Goal: Communication & Community: Share content

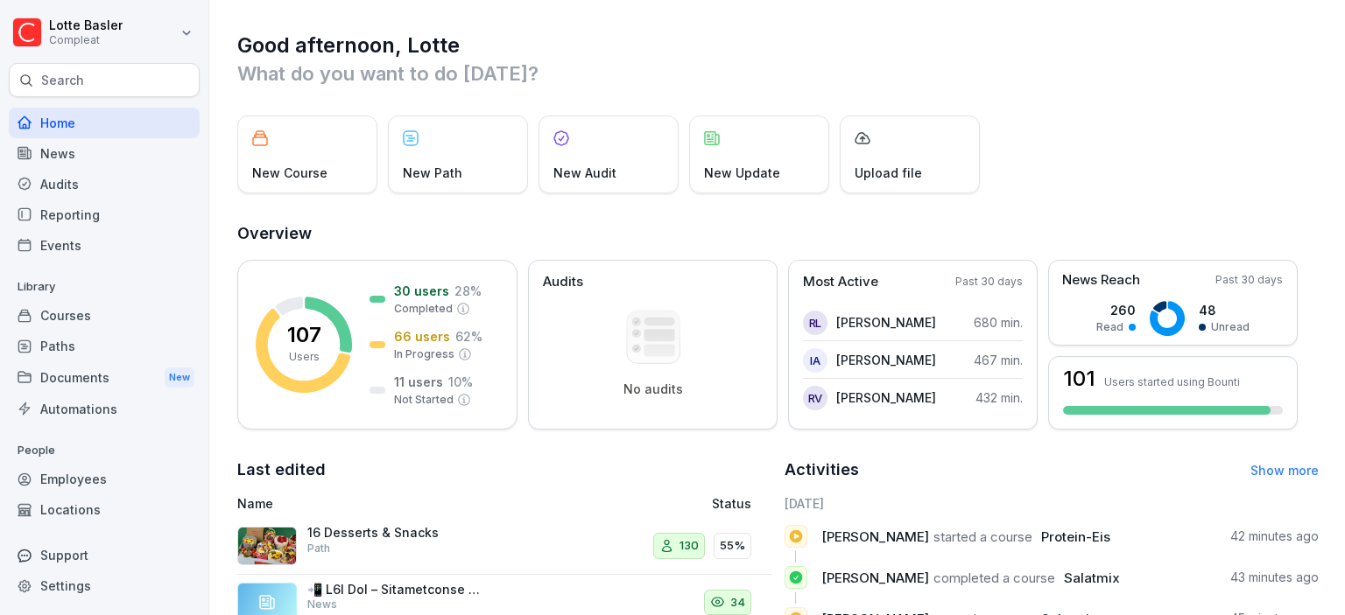
click at [83, 152] on div "News" at bounding box center [104, 153] width 191 height 31
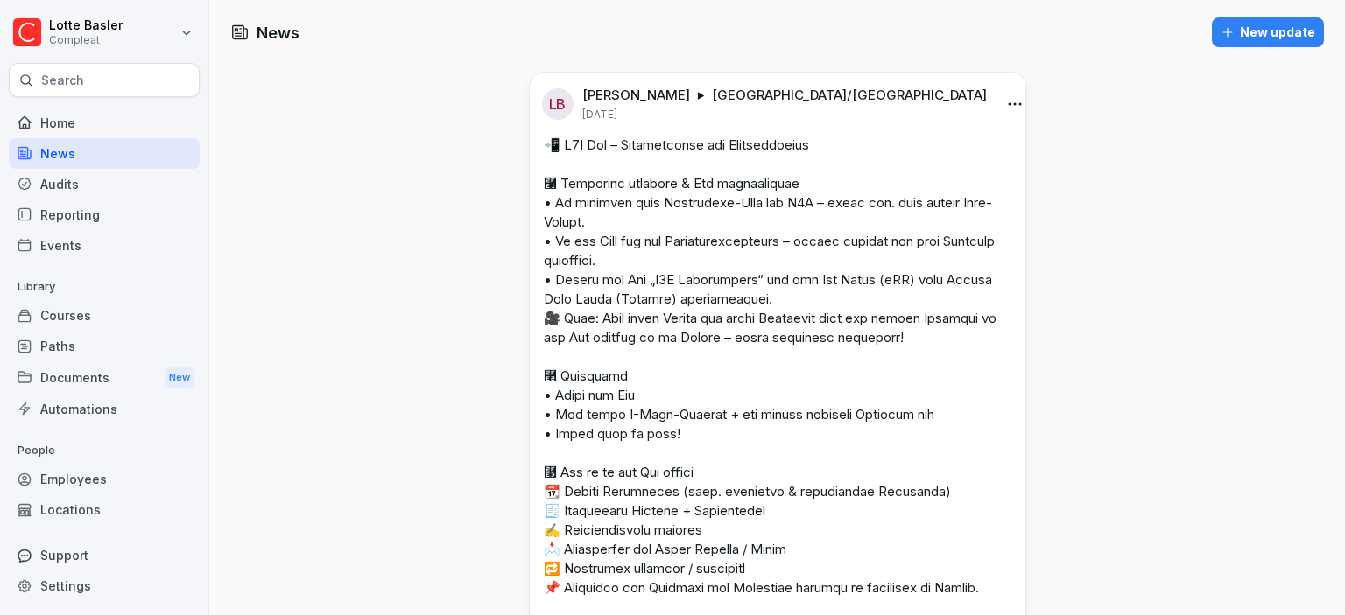
click at [101, 369] on div "Documents New" at bounding box center [104, 378] width 191 height 32
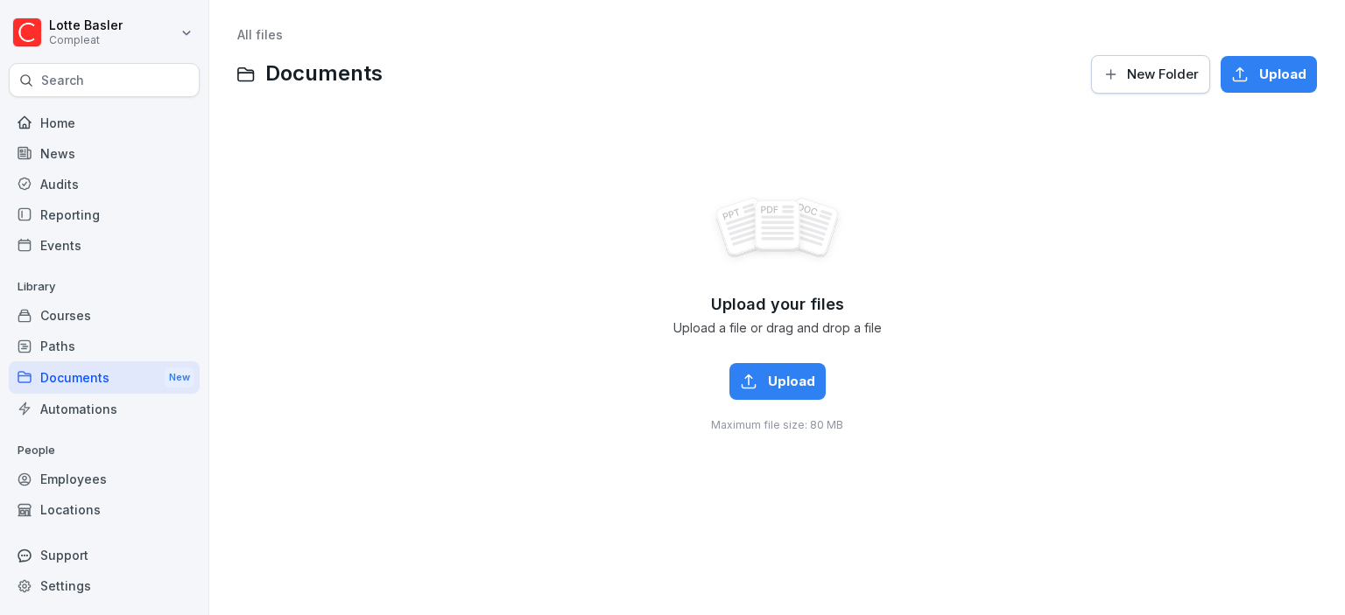
click at [100, 348] on div "Paths" at bounding box center [104, 346] width 191 height 31
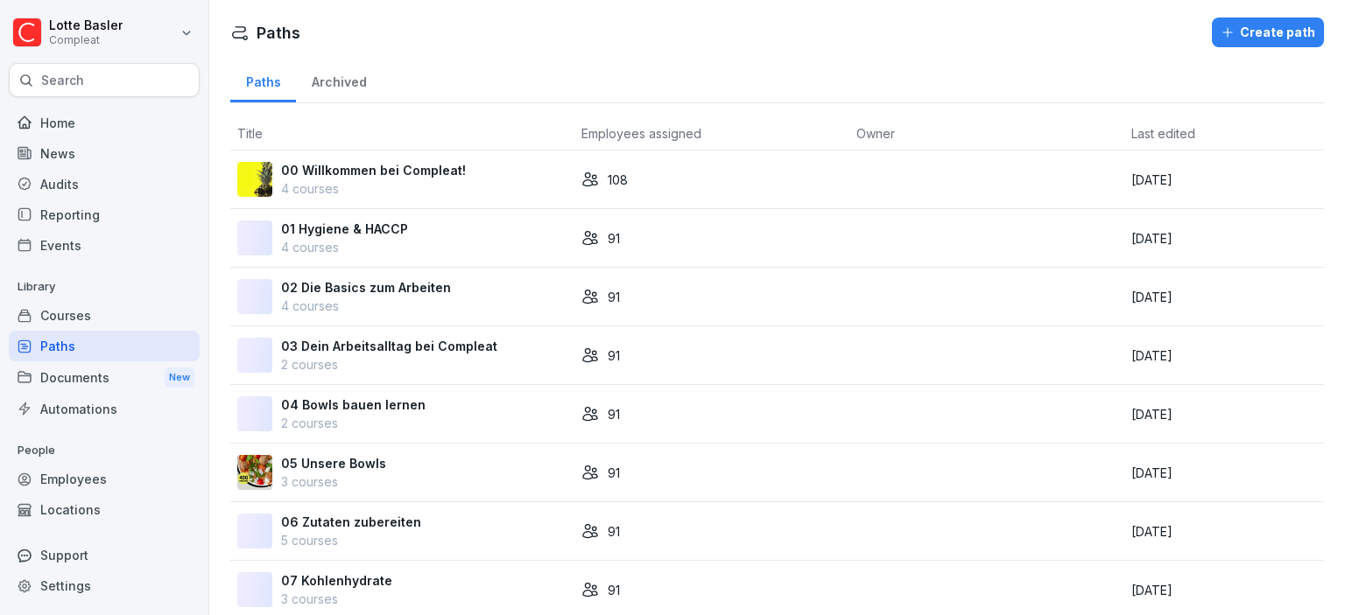
click at [94, 320] on div "Courses" at bounding box center [104, 315] width 191 height 31
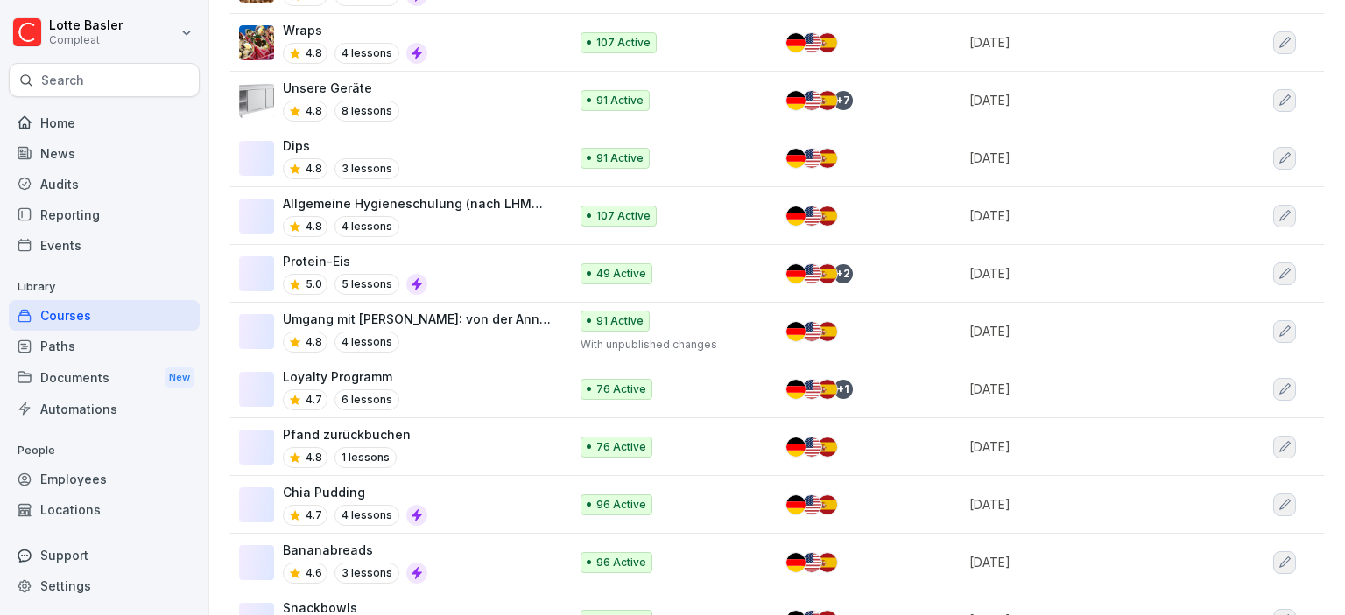
scroll to position [1008, 0]
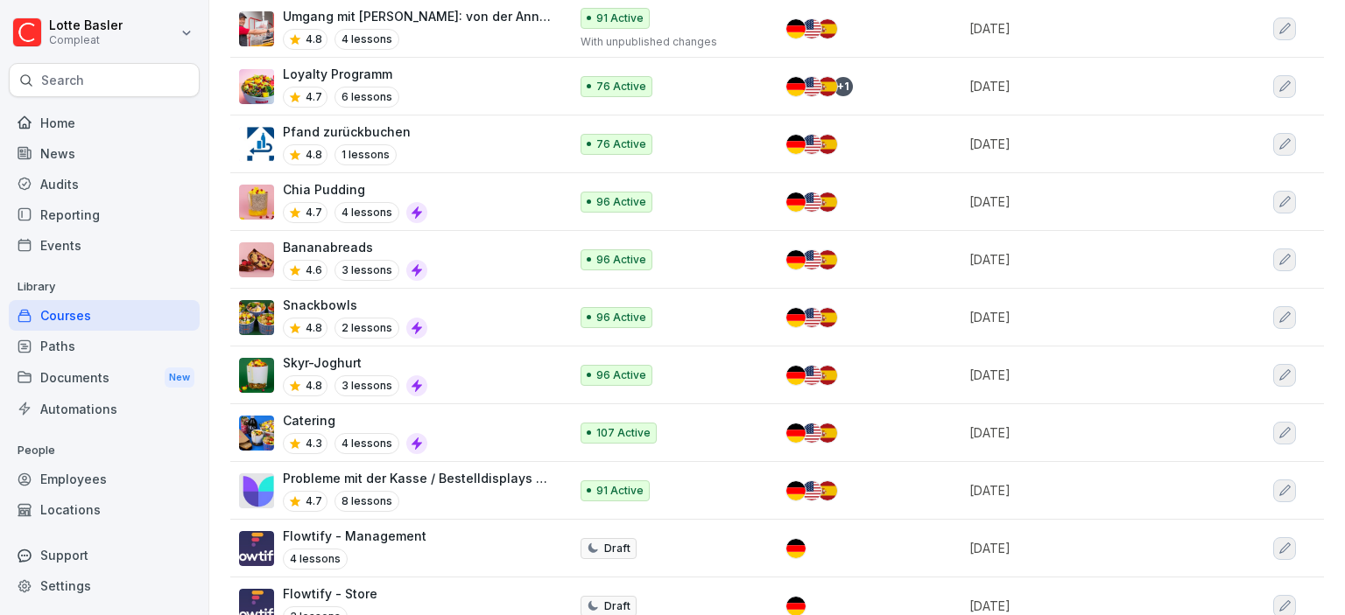
click at [386, 72] on p "Loyalty Programm" at bounding box center [341, 74] width 116 height 18
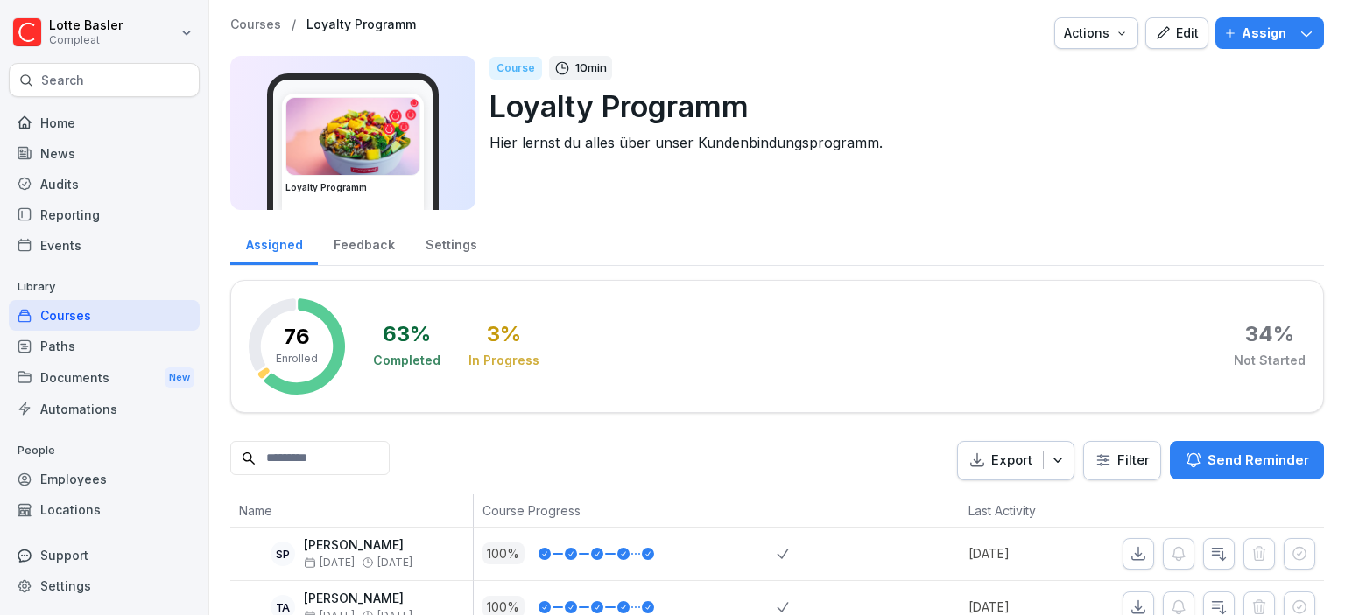
click at [1184, 44] on button "Edit" at bounding box center [1176, 34] width 63 height 32
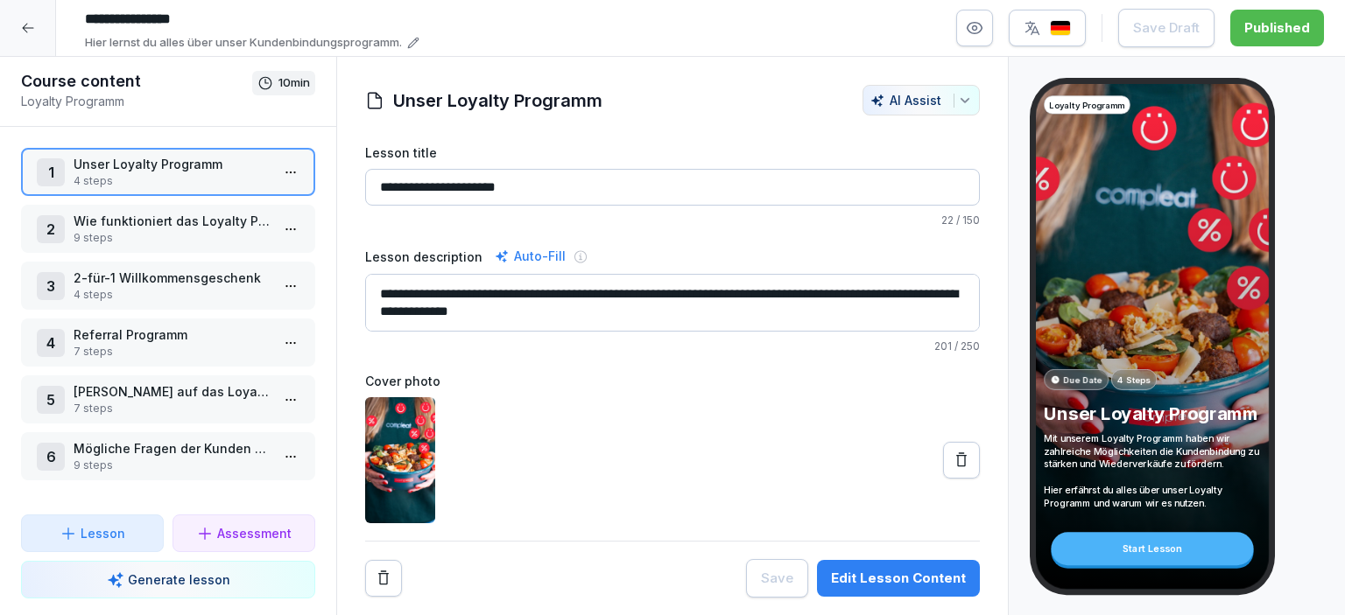
click at [124, 209] on div "2 Wie funktioniert das Loyalty Programm? 9 steps" at bounding box center [168, 229] width 294 height 48
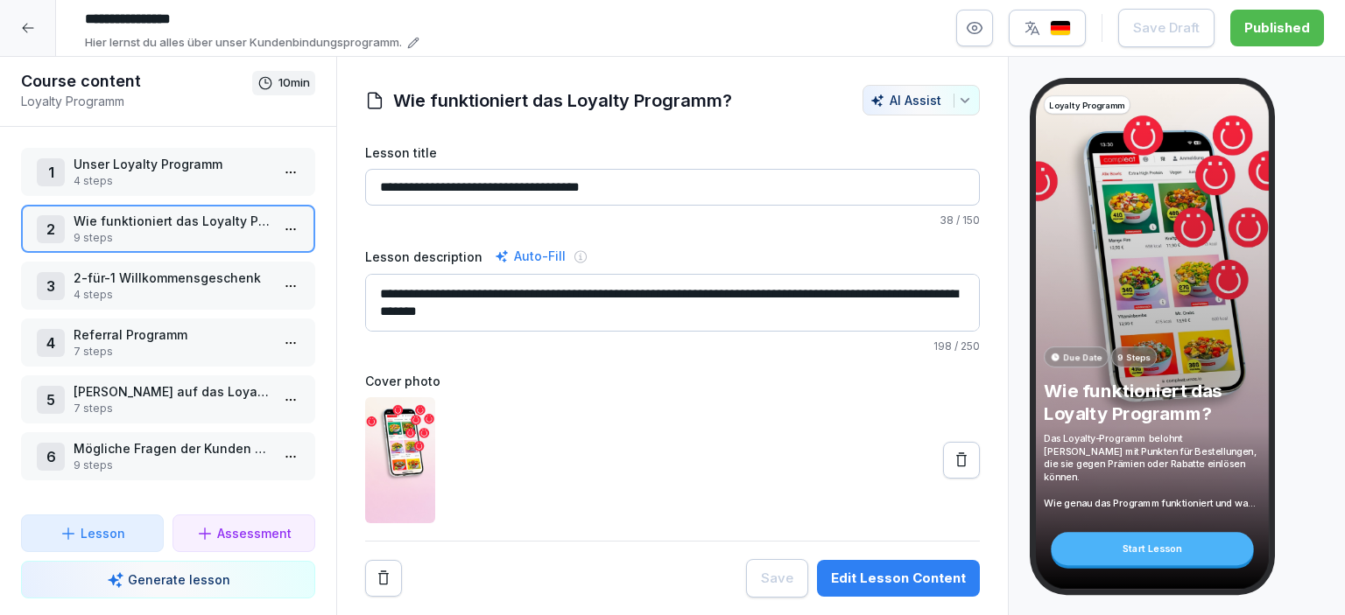
click at [129, 289] on p "4 steps" at bounding box center [172, 295] width 196 height 16
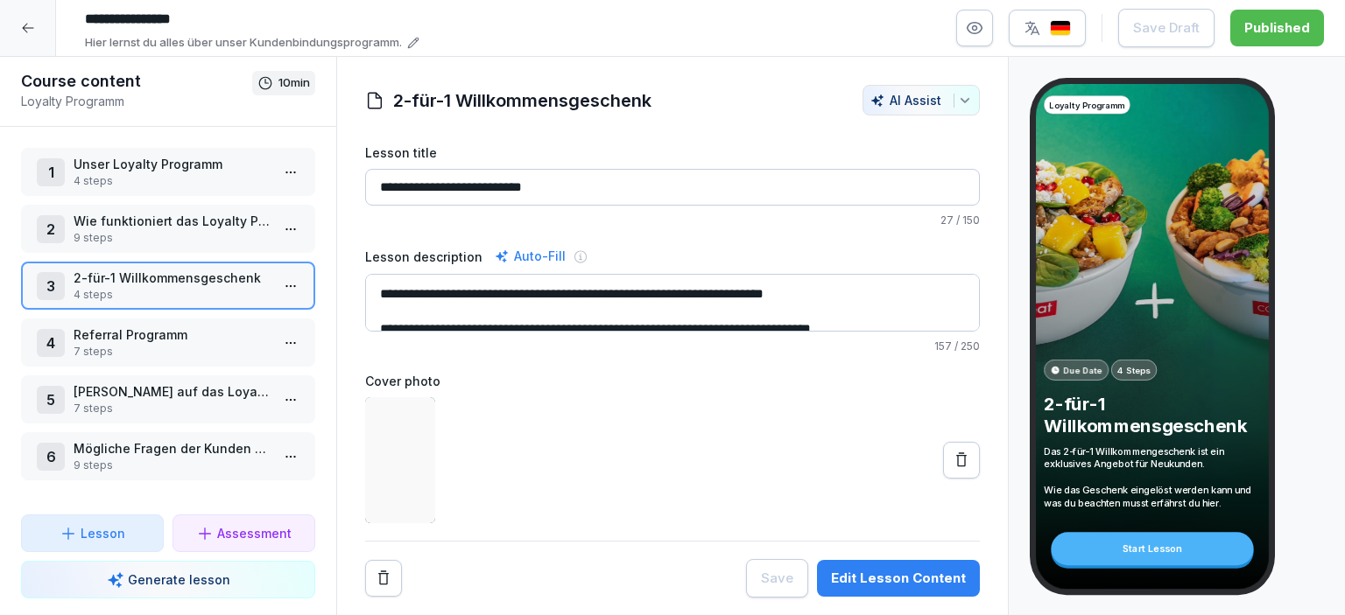
click at [156, 332] on p "Referral Programm" at bounding box center [172, 335] width 196 height 18
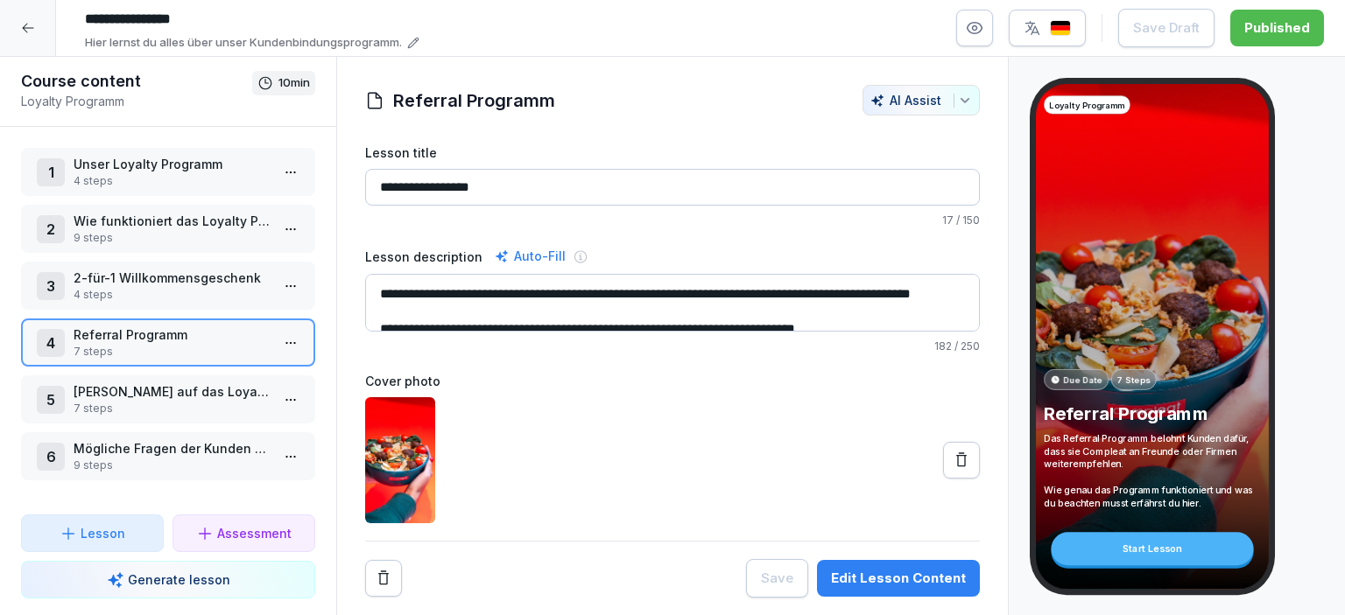
click at [152, 397] on p "[PERSON_NAME] auf das Loyalty Programm hinweisen" at bounding box center [172, 392] width 196 height 18
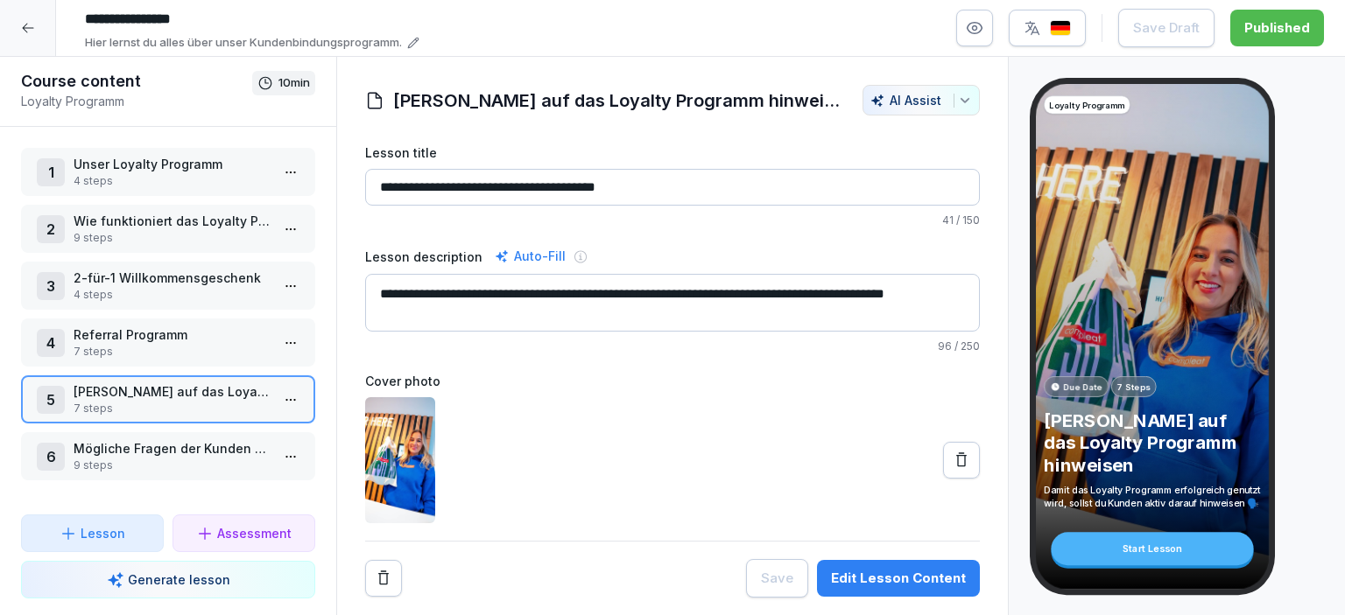
click at [152, 444] on p "Mögliche Fragen der Kunden & Antworten" at bounding box center [172, 448] width 196 height 18
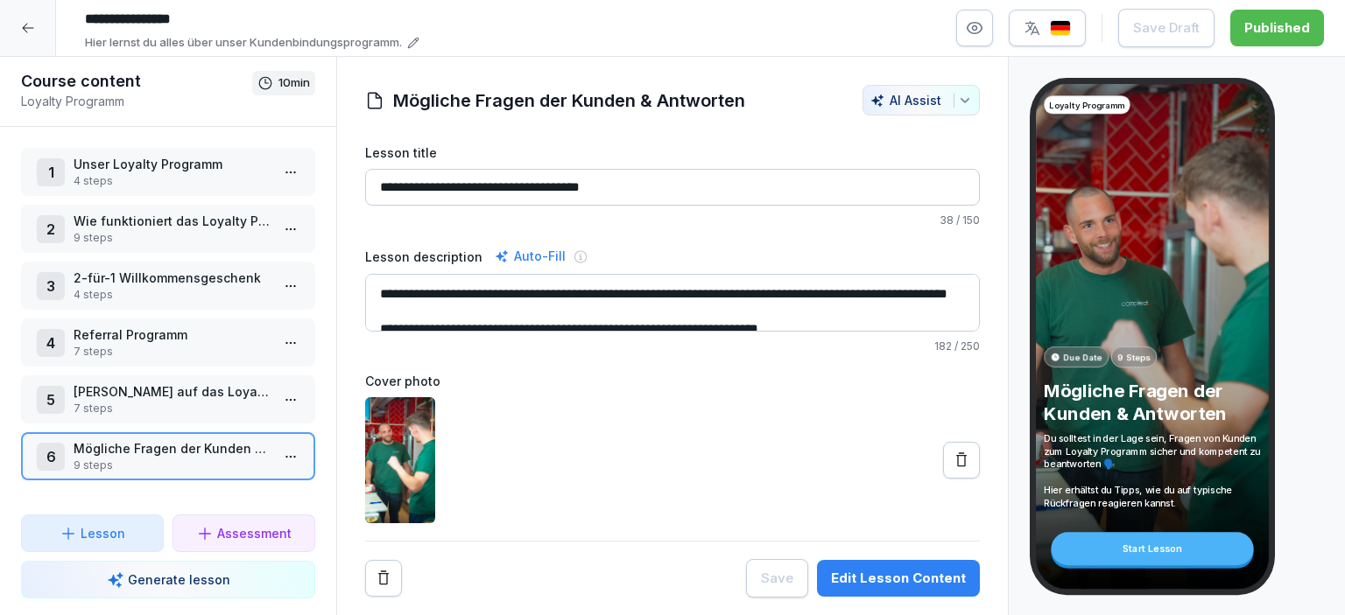
click at [131, 396] on p "[PERSON_NAME] auf das Loyalty Programm hinweisen" at bounding box center [172, 392] width 196 height 18
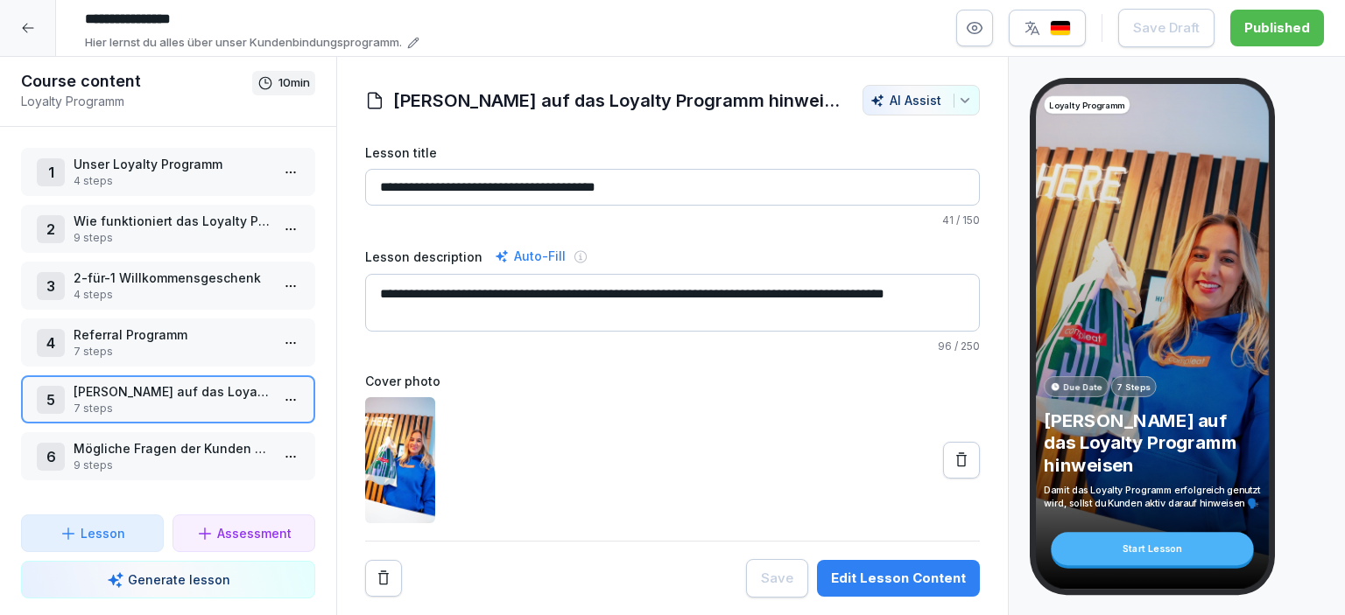
click at [131, 173] on p "4 steps" at bounding box center [172, 181] width 196 height 16
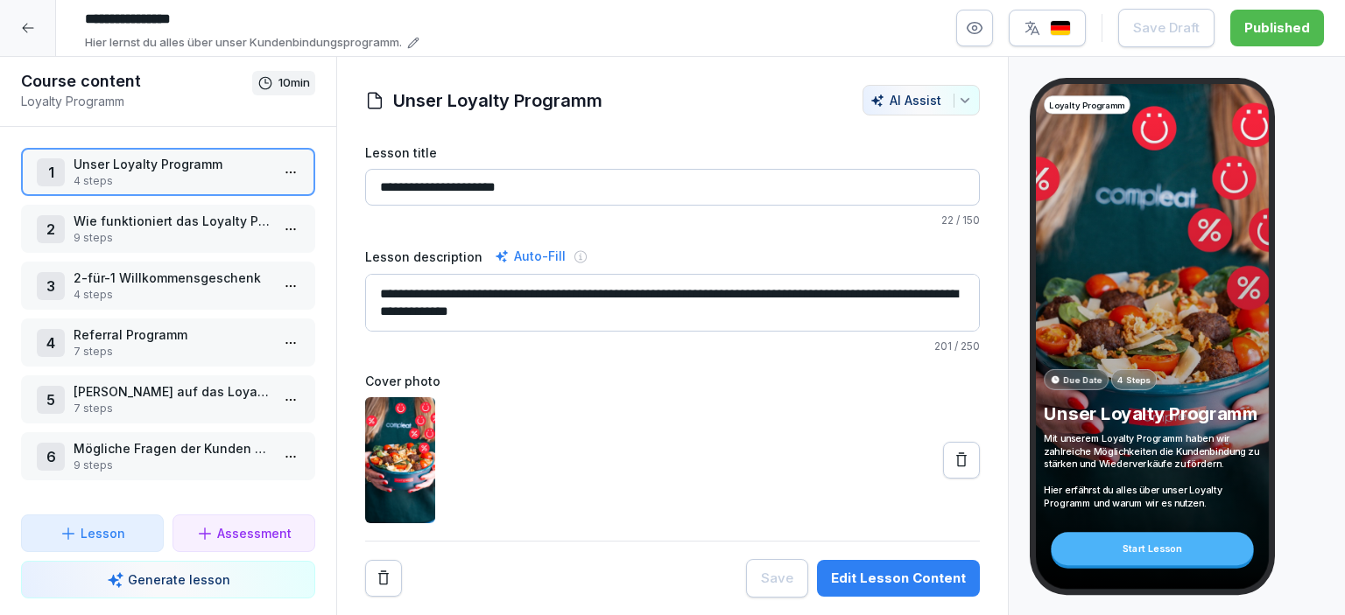
click at [19, 26] on div at bounding box center [28, 28] width 56 height 56
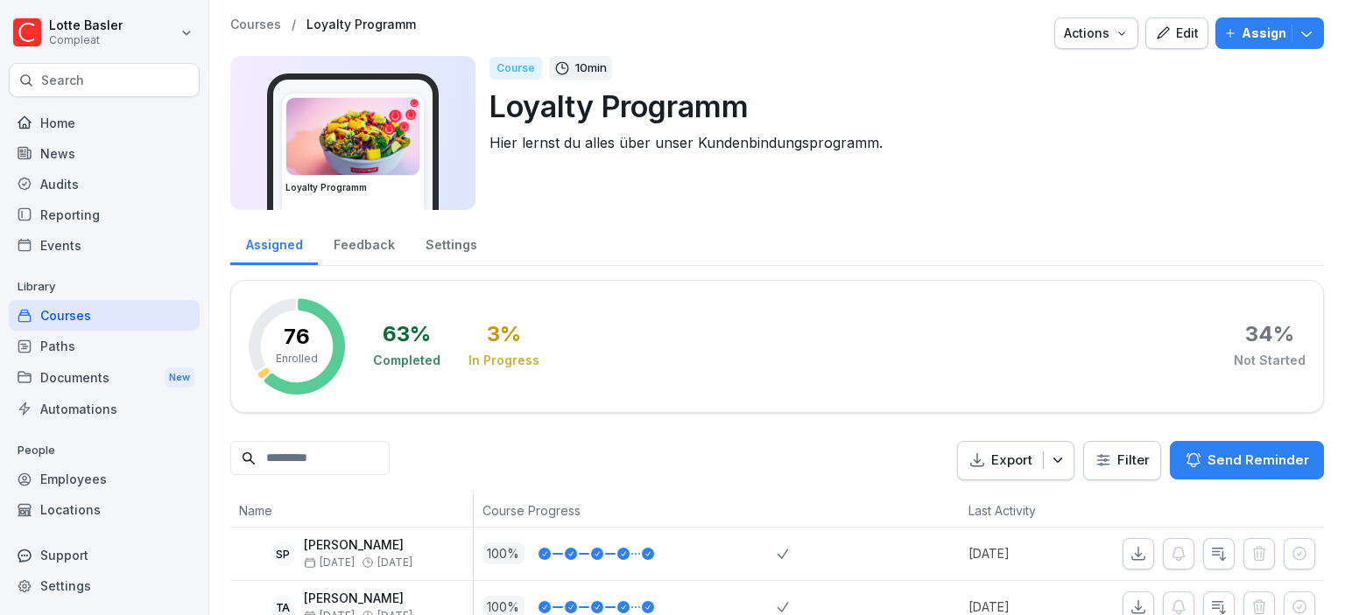
click at [72, 142] on div "News" at bounding box center [104, 153] width 191 height 31
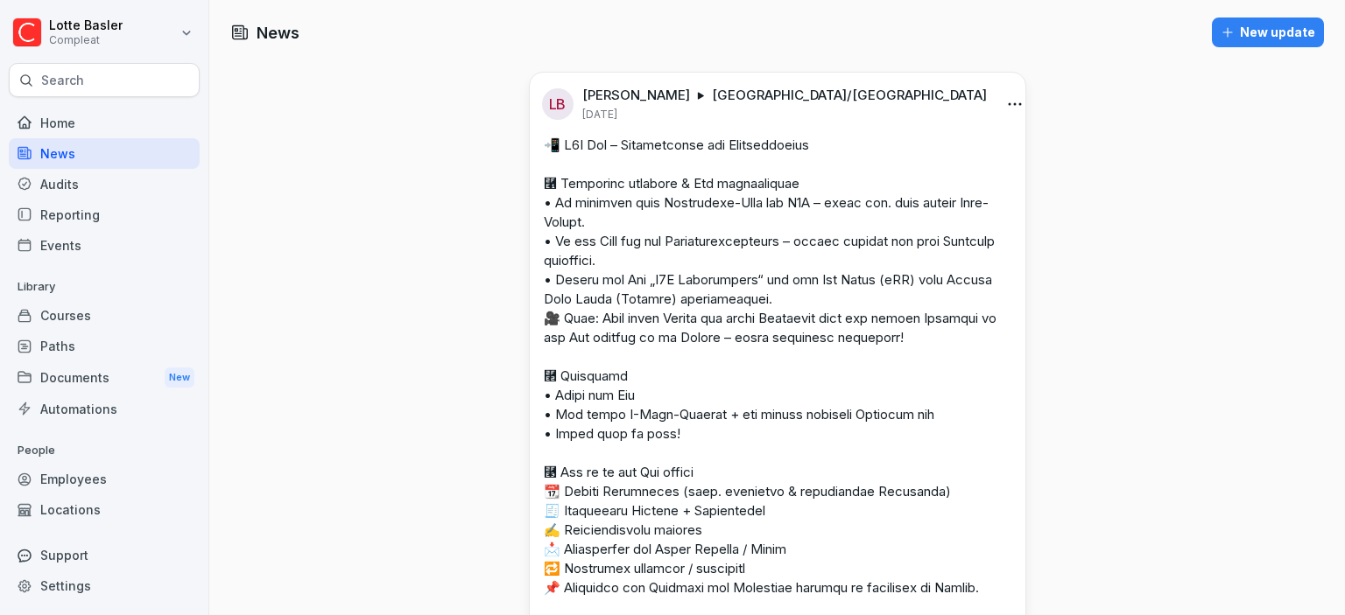
click at [114, 316] on div "Courses" at bounding box center [104, 315] width 191 height 31
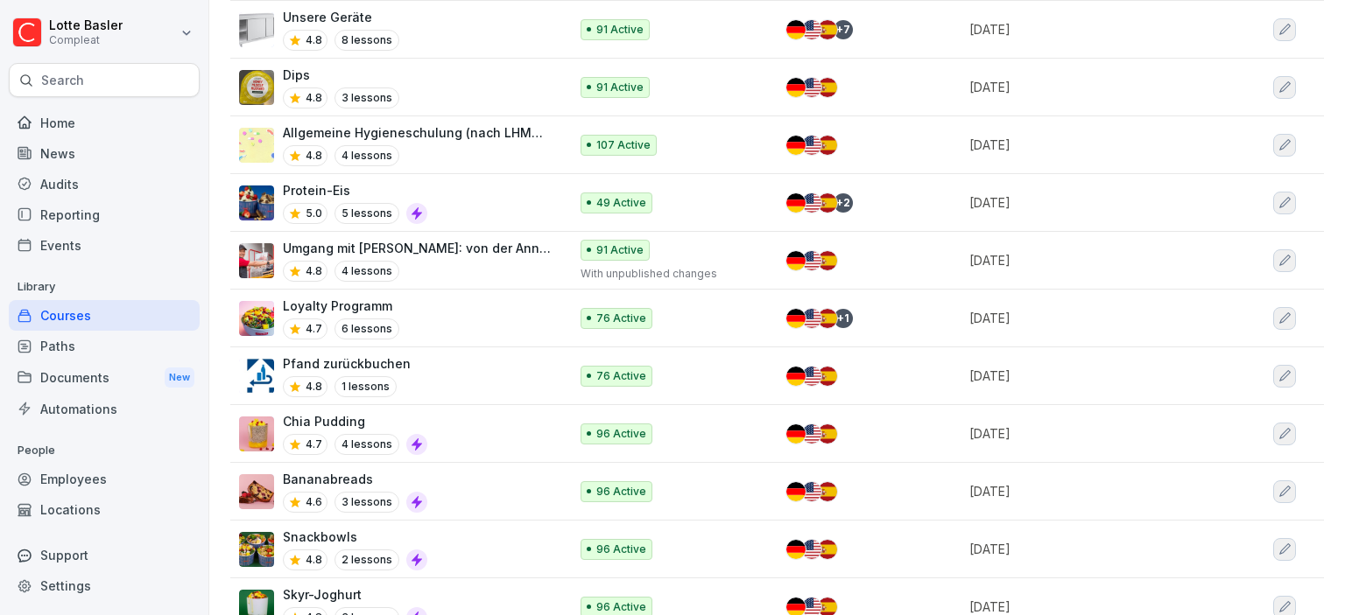
scroll to position [806, 0]
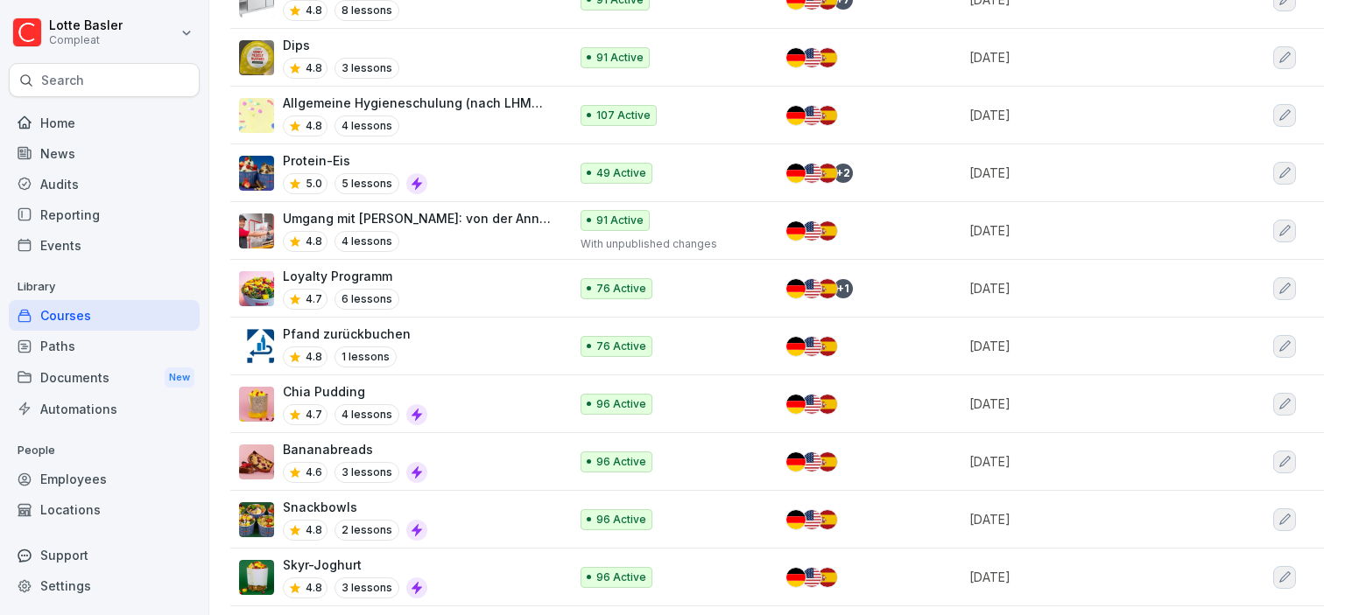
click at [422, 289] on div "Loyalty Programm 4.7 6 lessons" at bounding box center [395, 288] width 312 height 43
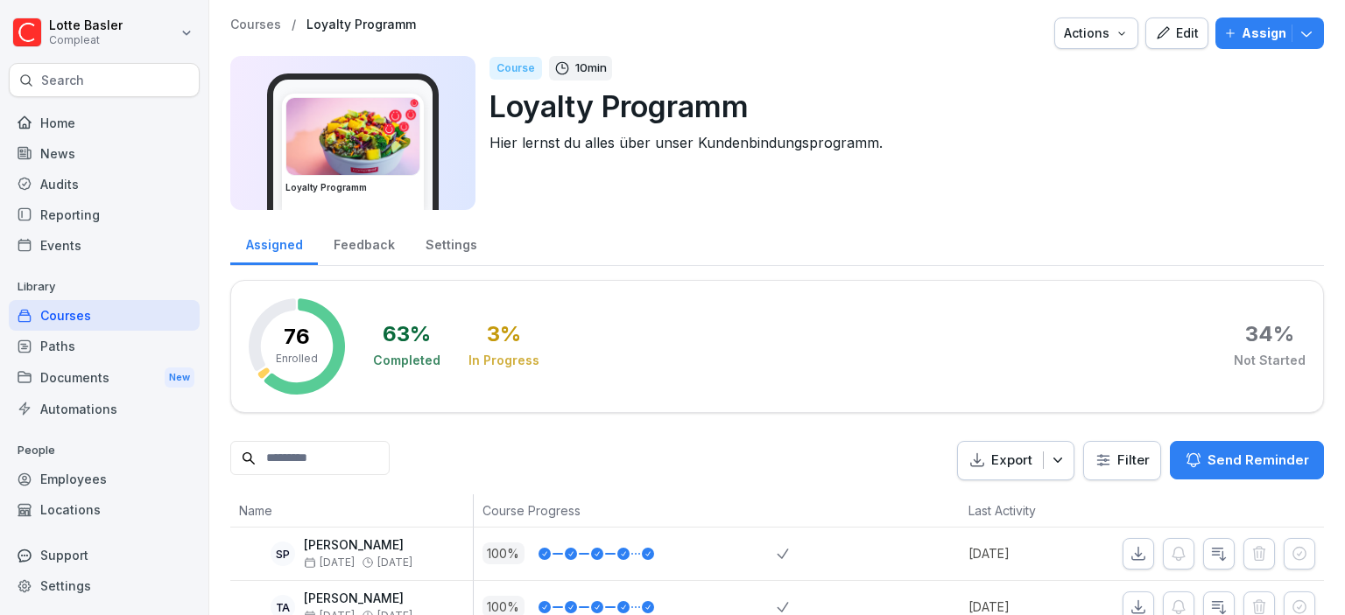
click at [1183, 22] on button "Edit" at bounding box center [1176, 34] width 63 height 32
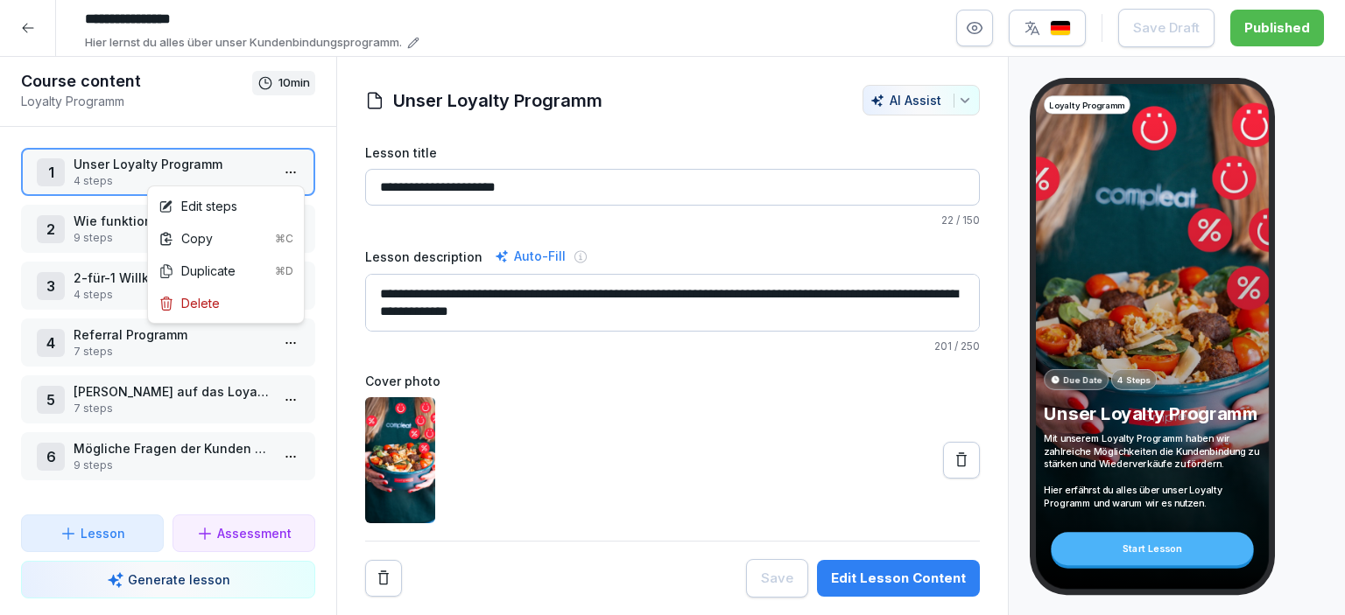
click at [282, 174] on html "**********" at bounding box center [672, 307] width 1345 height 615
click at [242, 204] on div "Edit steps" at bounding box center [225, 206] width 149 height 32
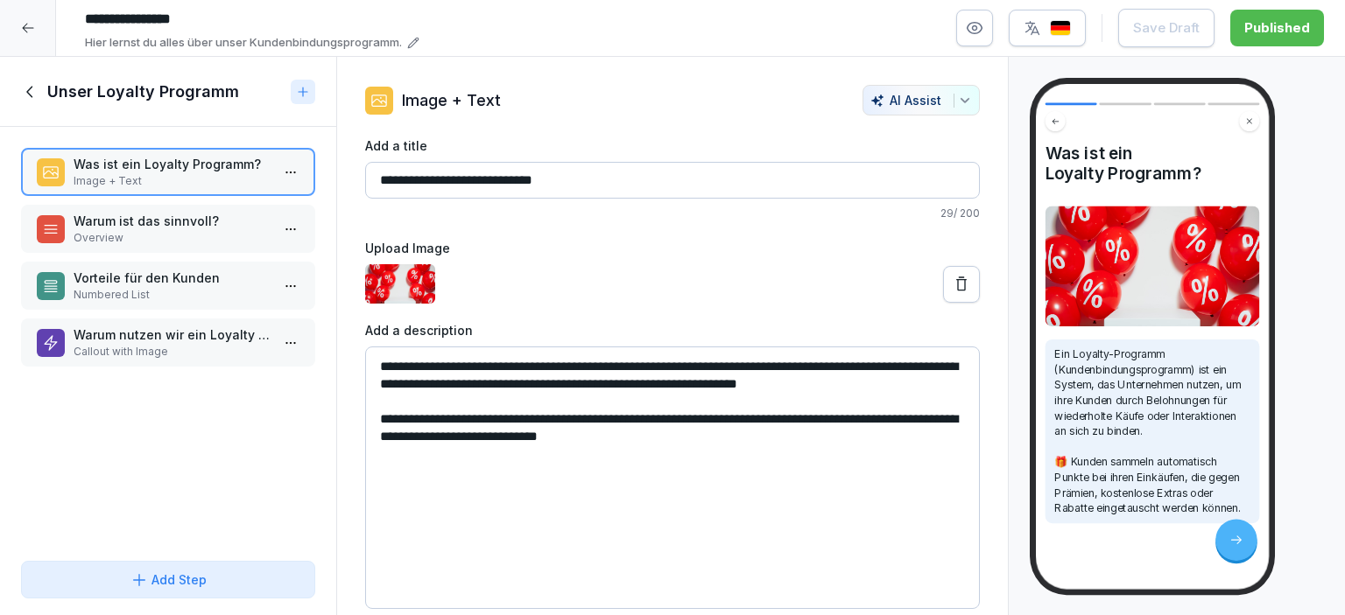
scroll to position [82, 0]
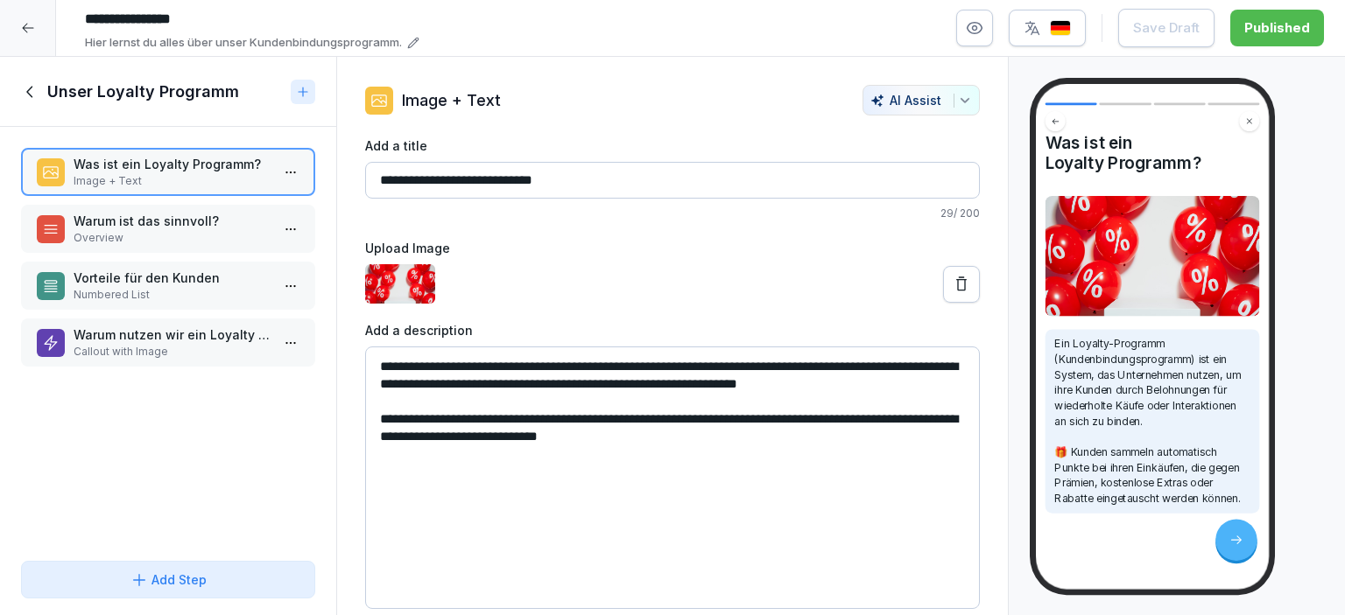
click at [30, 96] on icon at bounding box center [30, 91] width 19 height 19
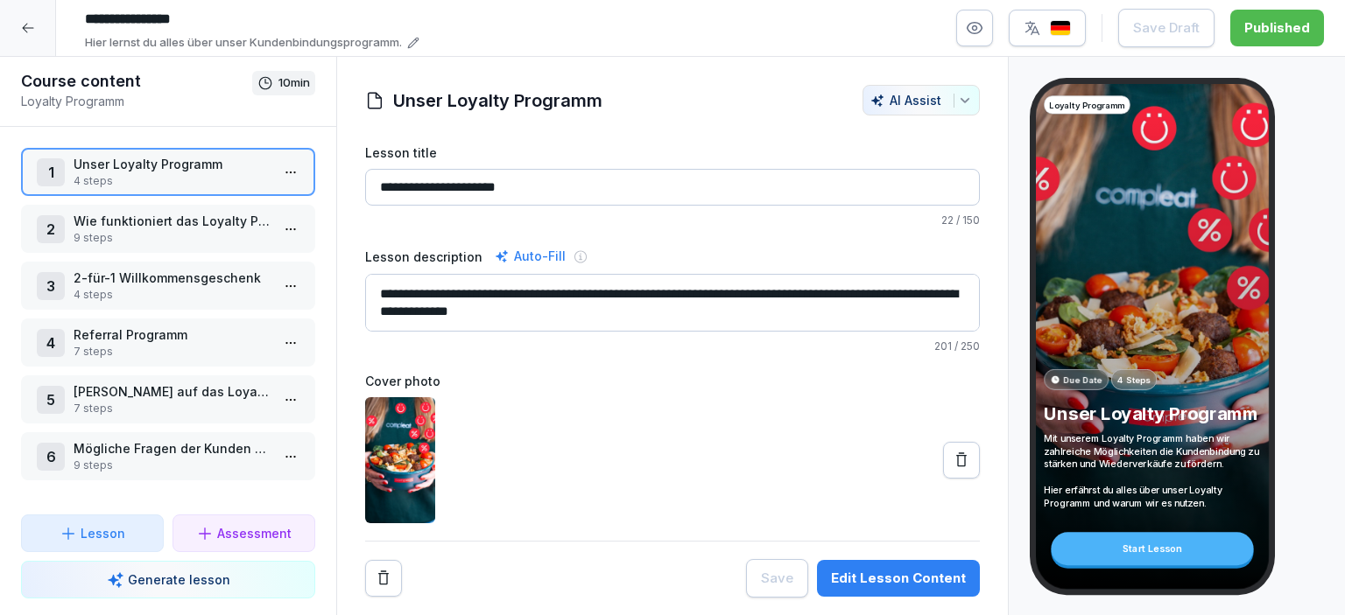
click at [28, 34] on icon at bounding box center [28, 28] width 14 height 14
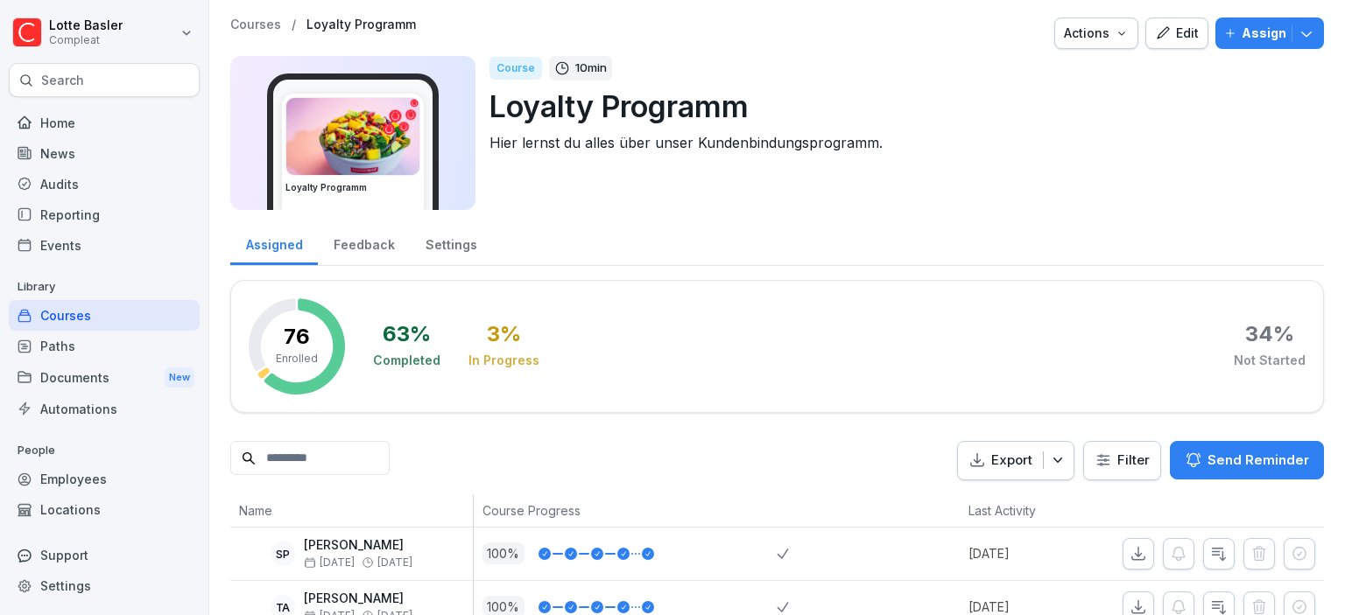
click at [49, 139] on div "News" at bounding box center [104, 153] width 191 height 31
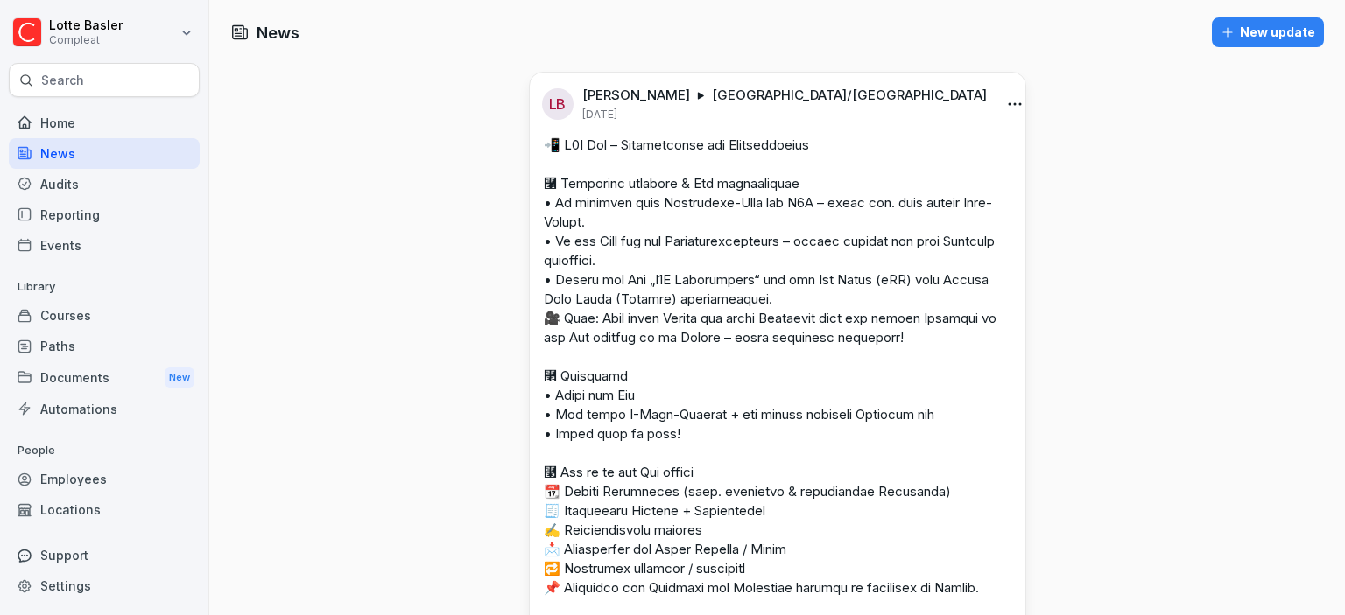
click at [1252, 34] on div "New update" at bounding box center [1267, 32] width 95 height 19
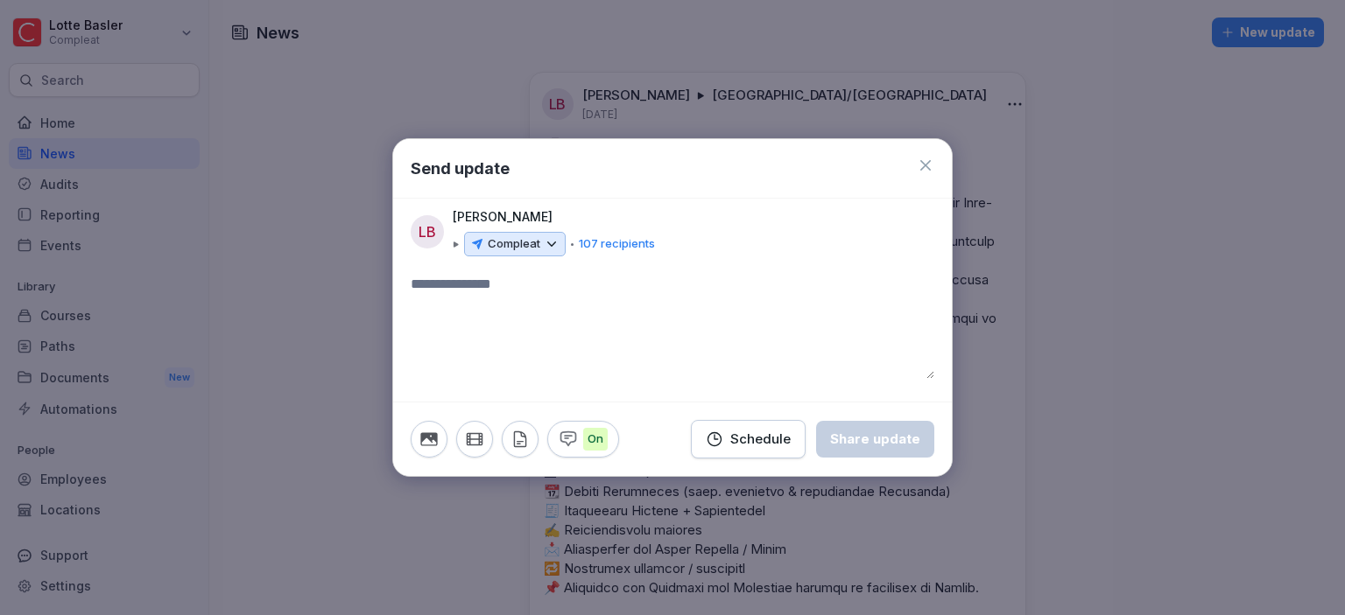
click at [558, 240] on icon at bounding box center [552, 244] width 16 height 16
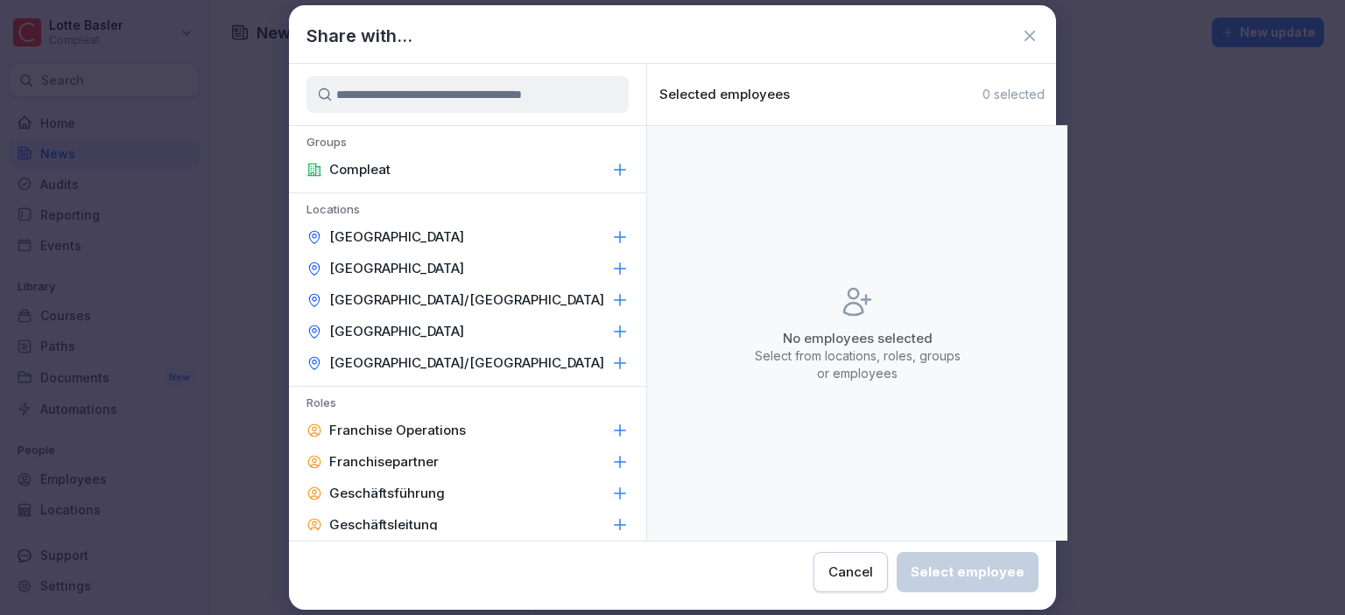
click at [471, 299] on div "[GEOGRAPHIC_DATA]/[GEOGRAPHIC_DATA]" at bounding box center [467, 300] width 357 height 32
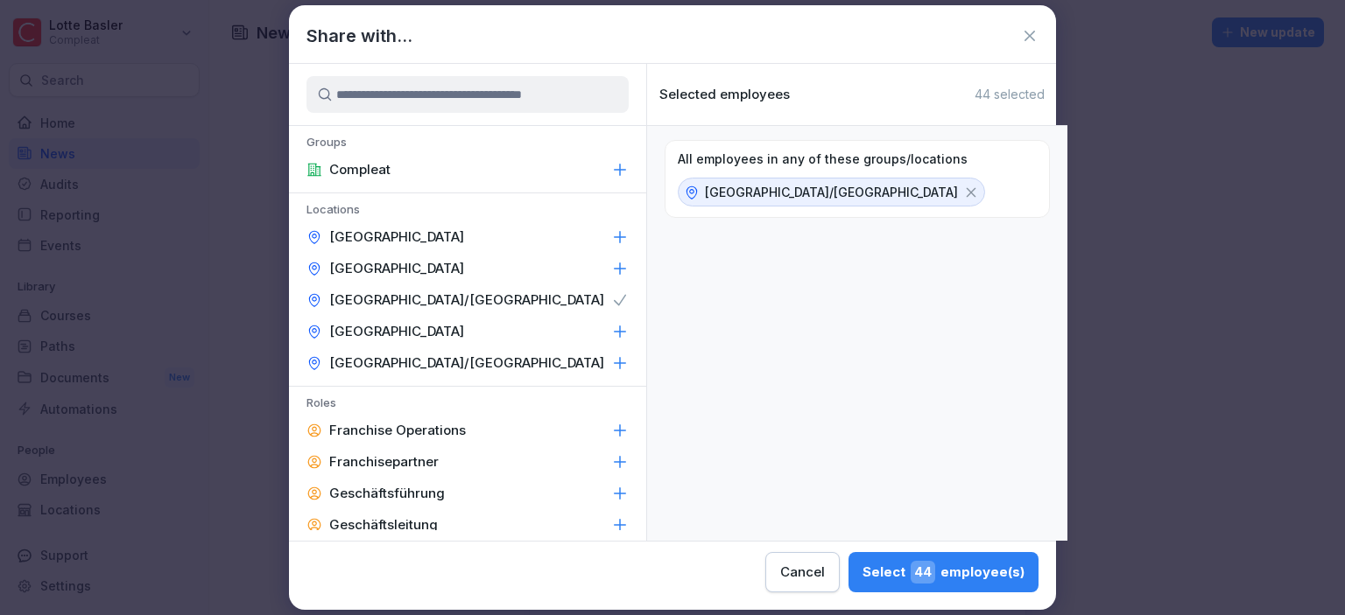
click at [862, 575] on div "Select 44 employee(s)" at bounding box center [943, 572] width 162 height 23
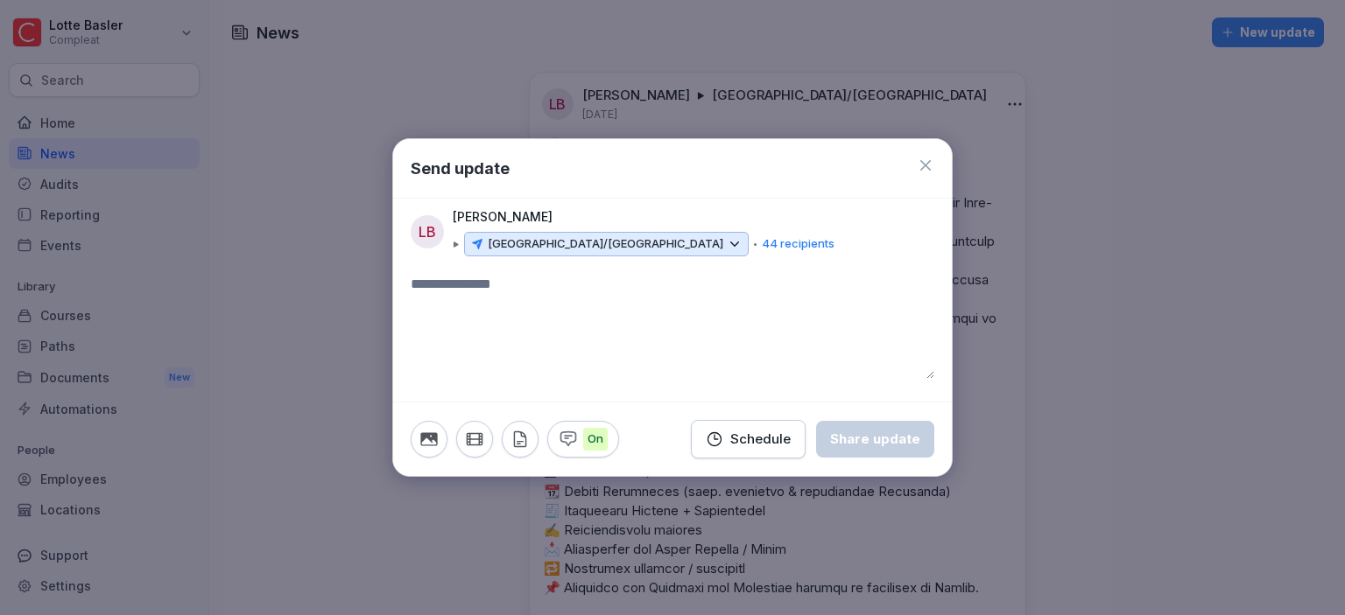
click at [534, 303] on textarea at bounding box center [672, 326] width 523 height 105
paste textarea "**********"
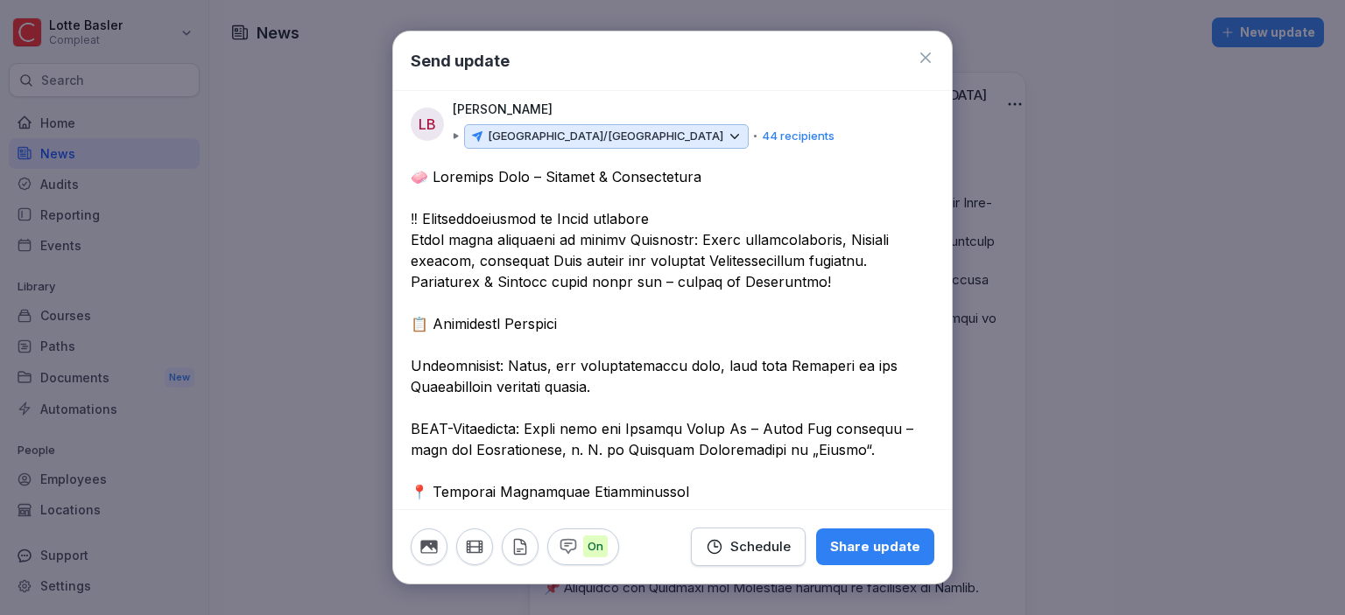
paste textarea "*"
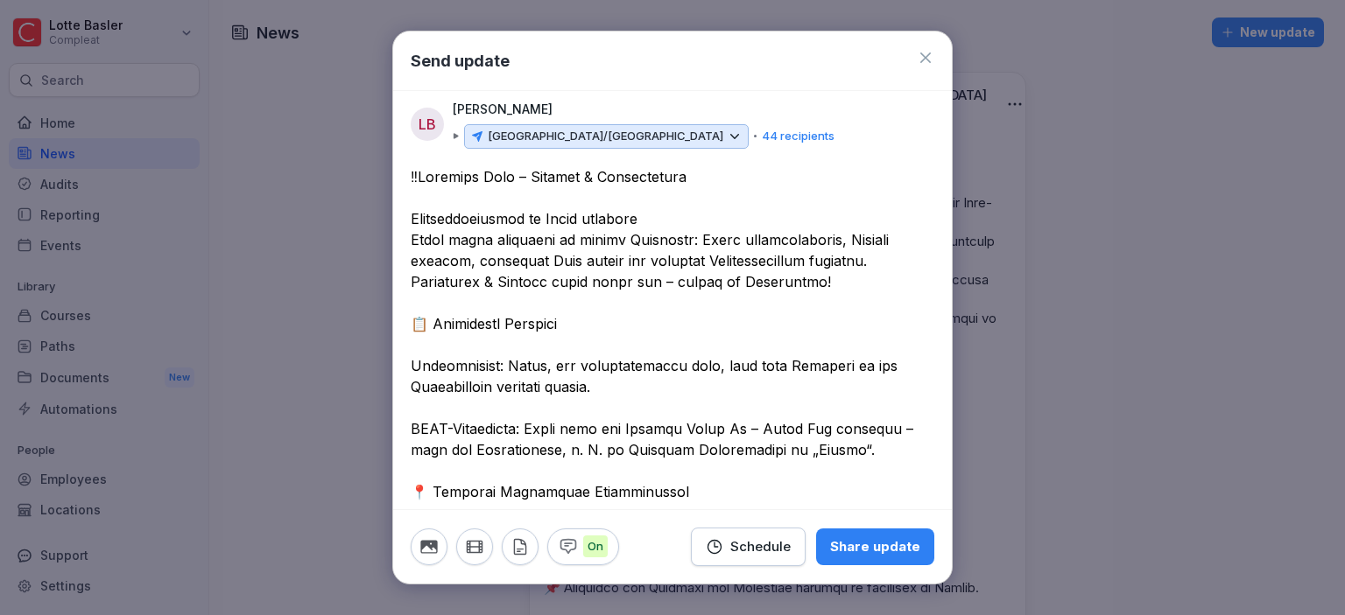
paste textarea "**"
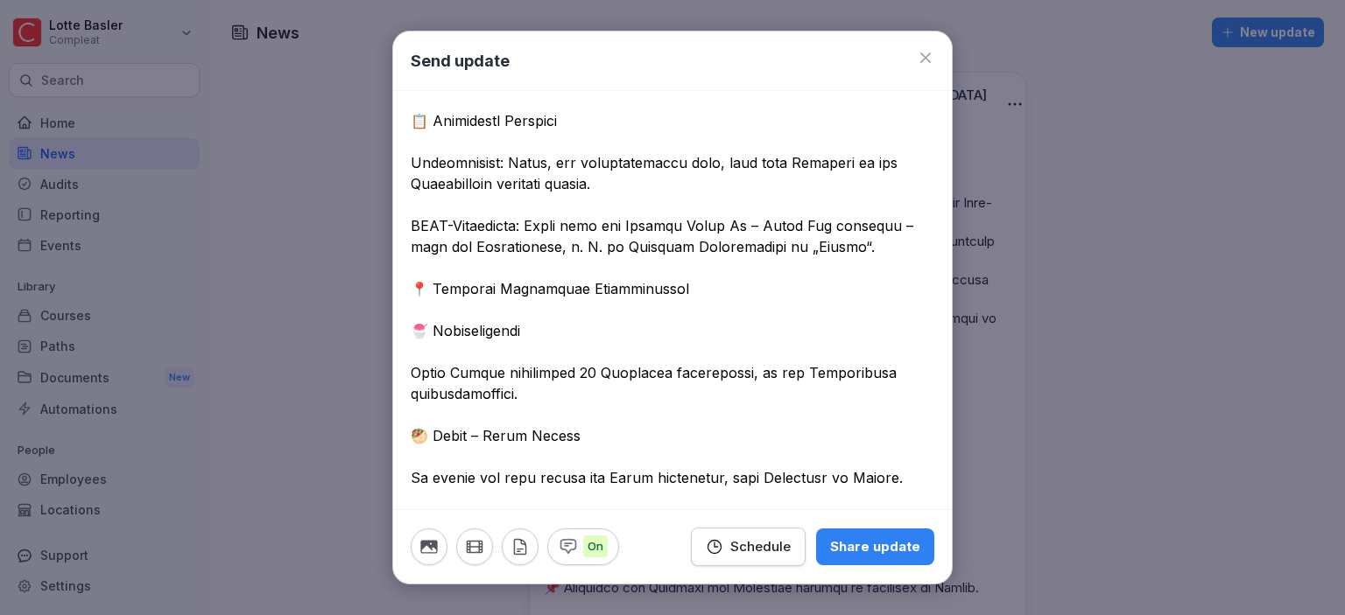
scroll to position [201, 0]
click at [481, 306] on textarea at bounding box center [672, 542] width 523 height 1155
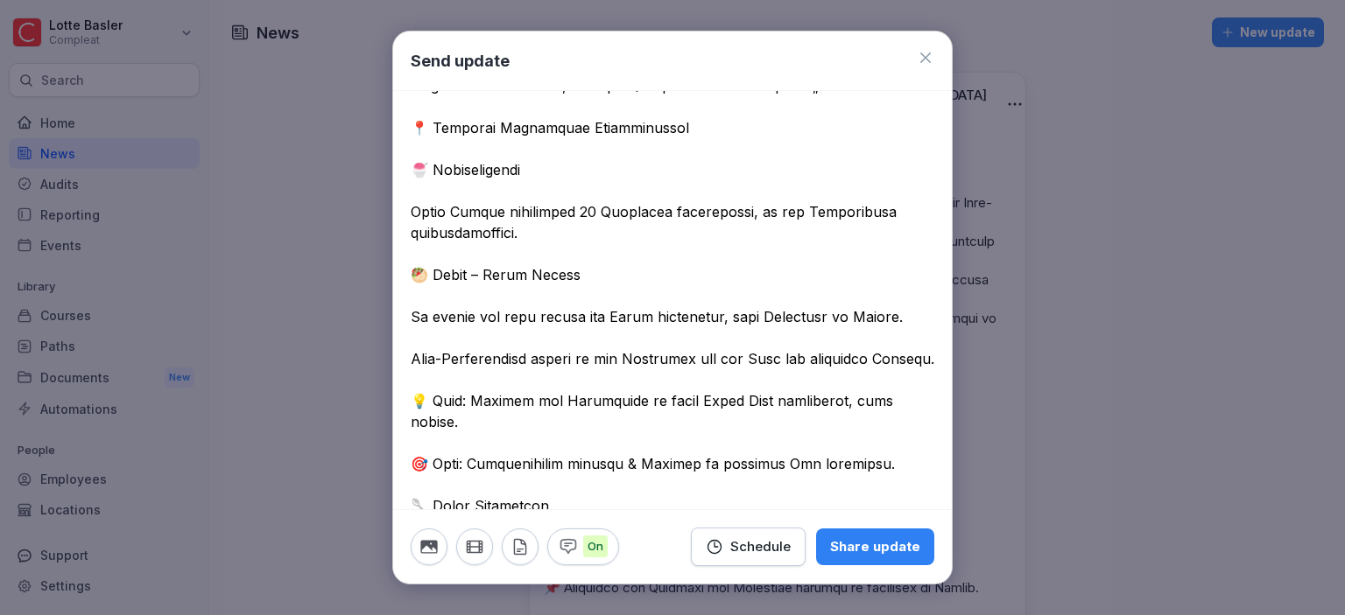
scroll to position [403, 0]
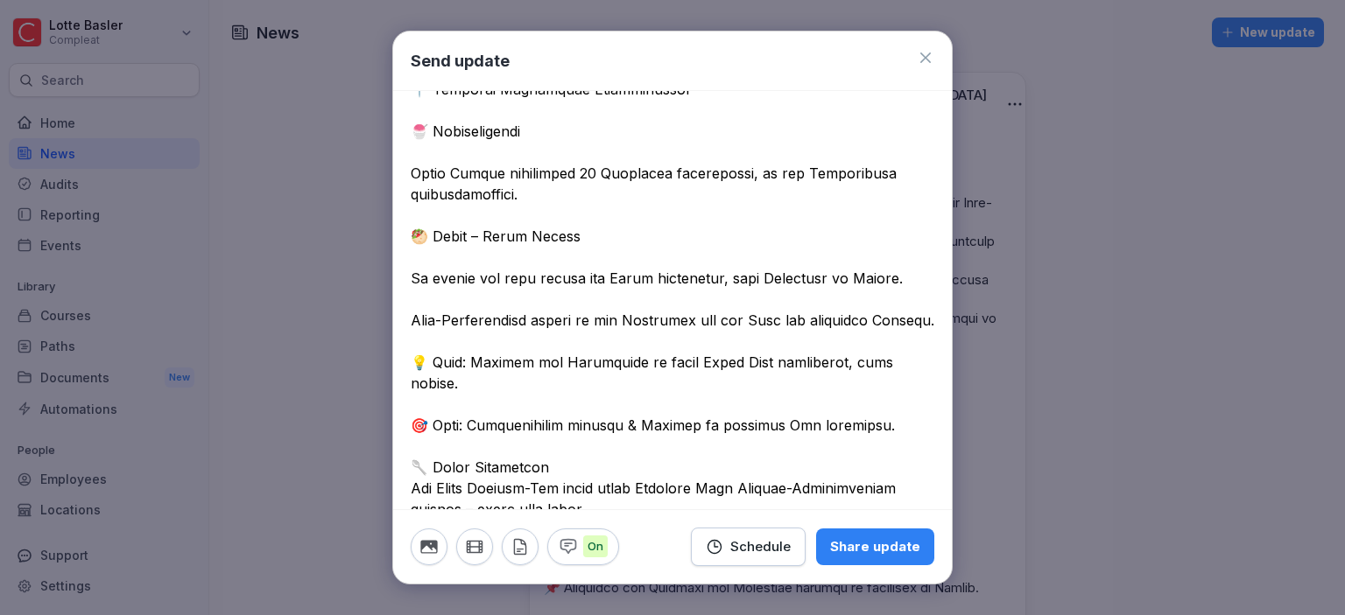
click at [541, 317] on textarea at bounding box center [672, 341] width 523 height 1155
click at [598, 345] on textarea at bounding box center [672, 341] width 523 height 1155
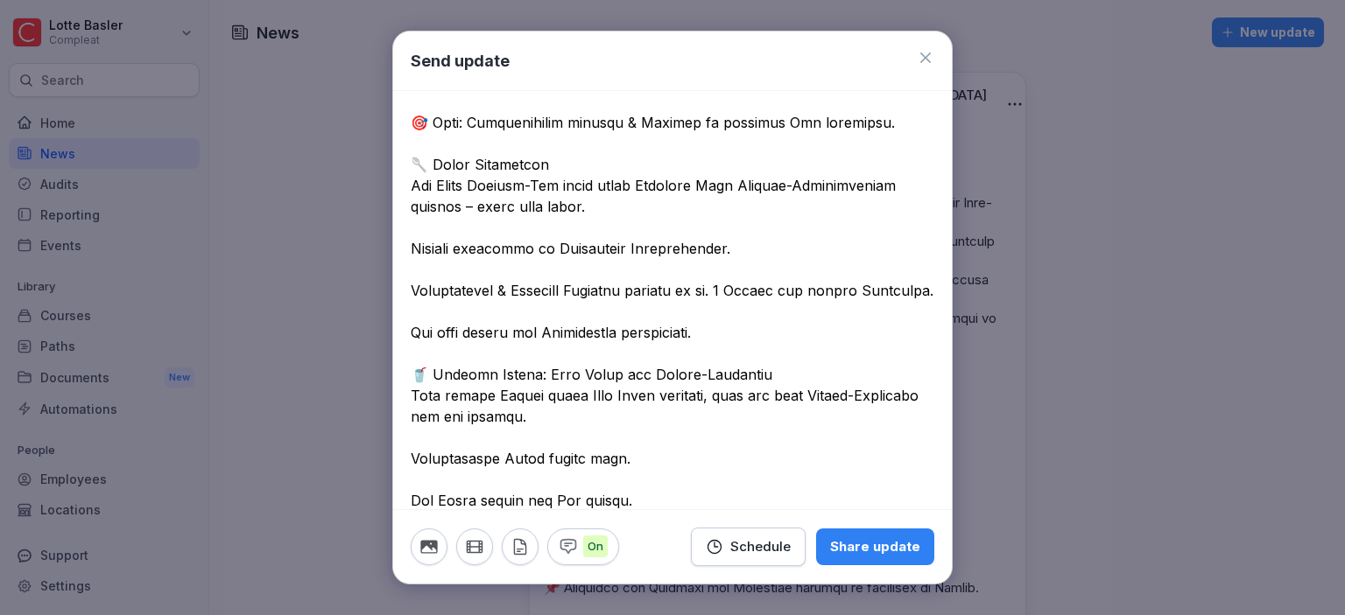
scroll to position [605, 0]
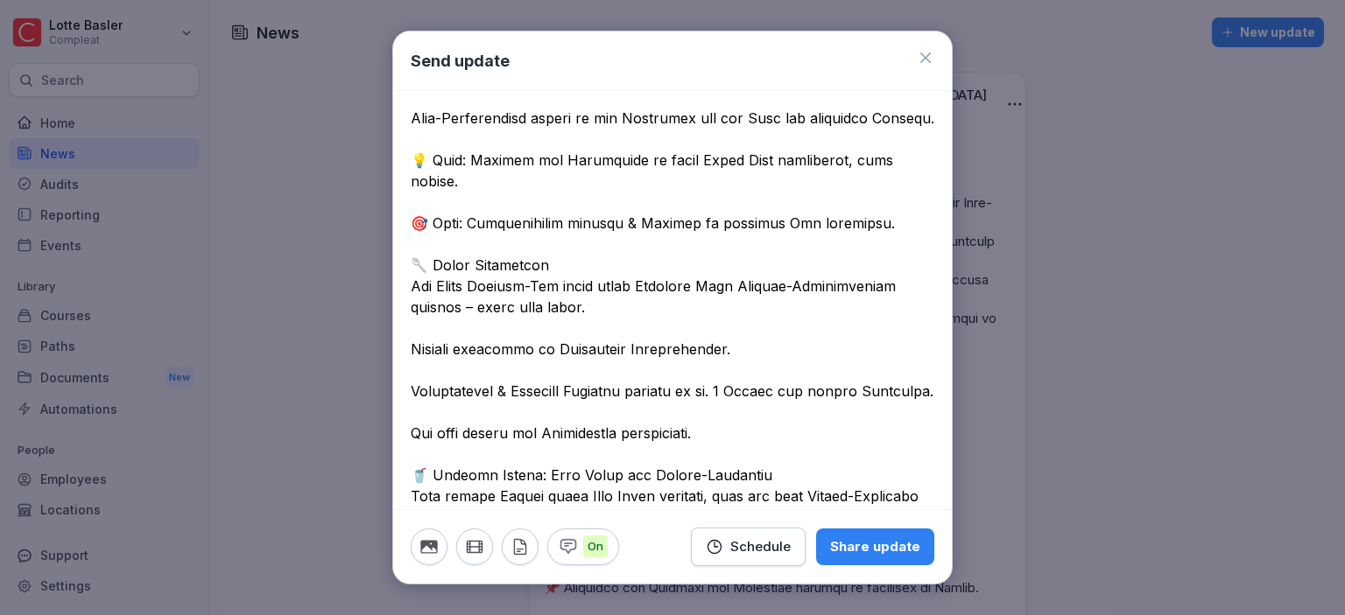
click at [551, 181] on textarea at bounding box center [672, 138] width 523 height 1155
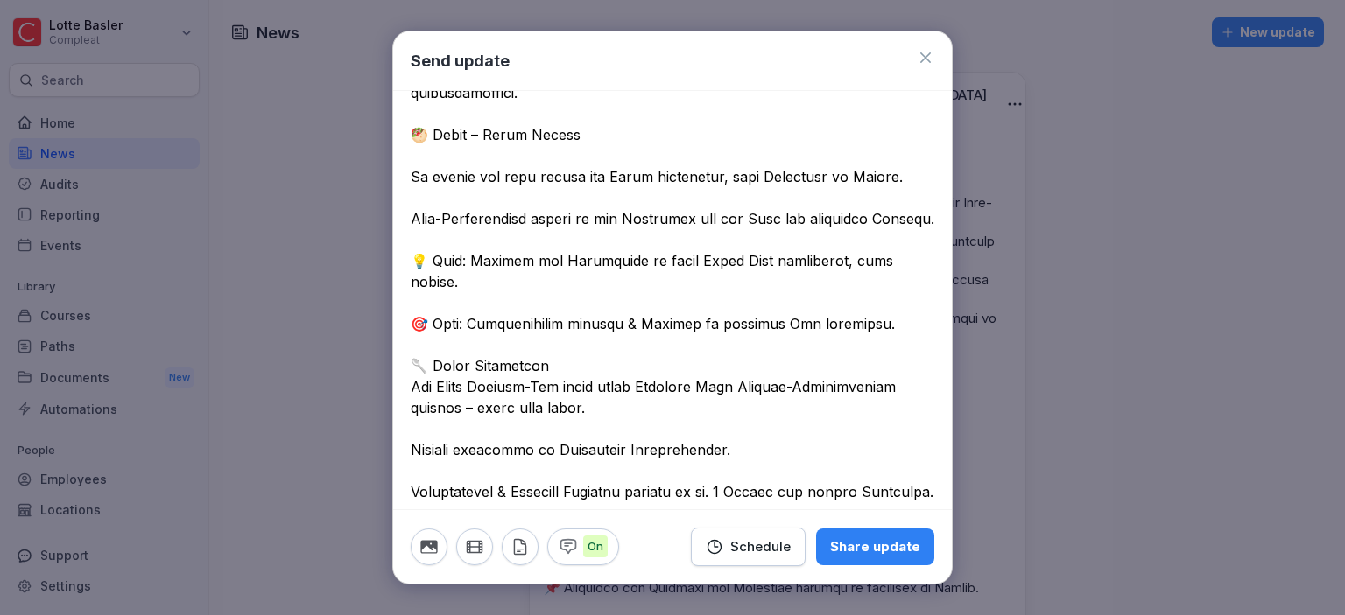
click at [474, 145] on textarea at bounding box center [672, 239] width 523 height 1155
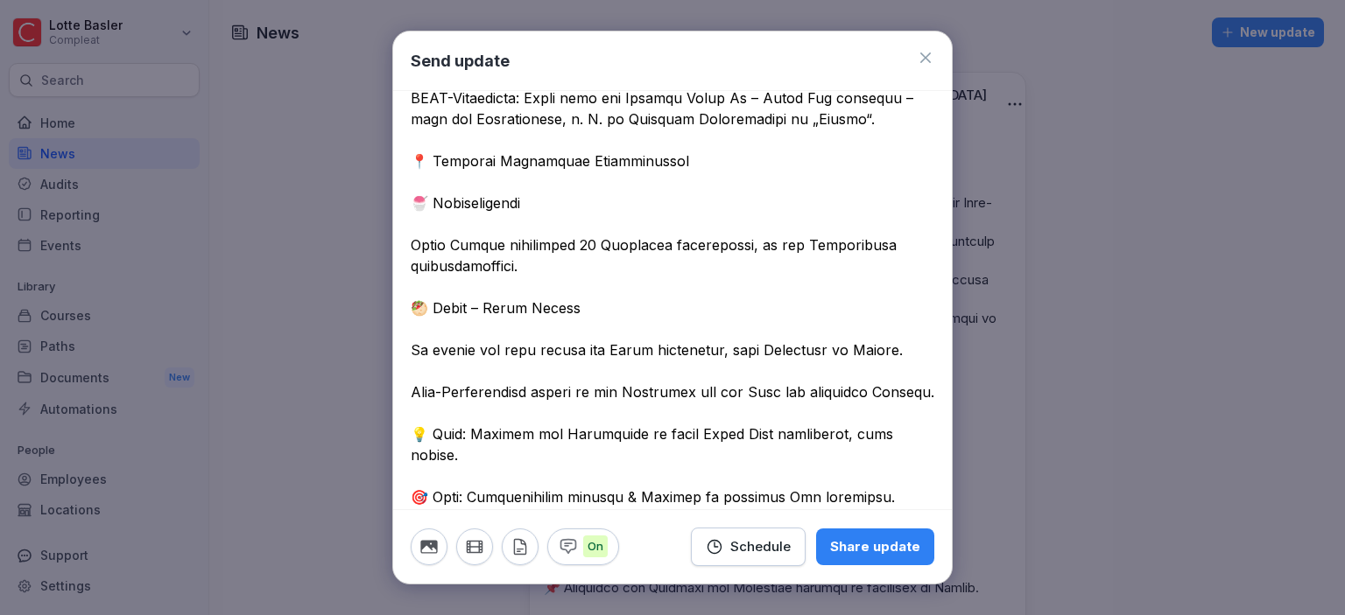
scroll to position [302, 0]
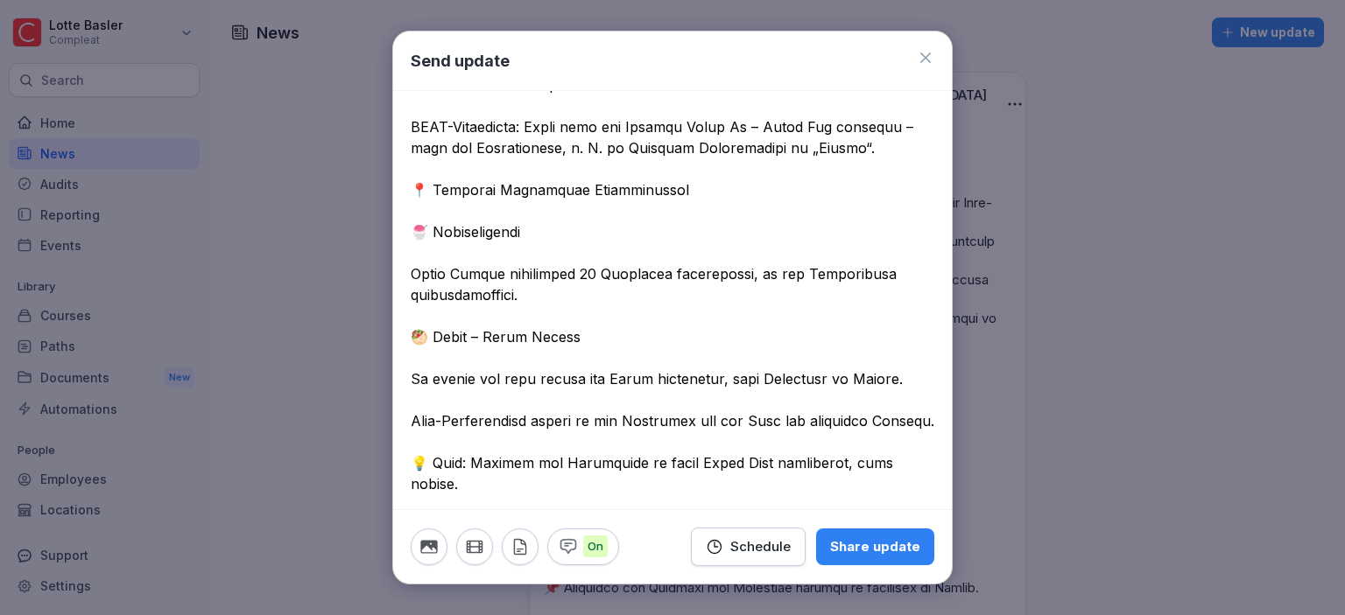
click at [443, 246] on textarea at bounding box center [672, 441] width 523 height 1155
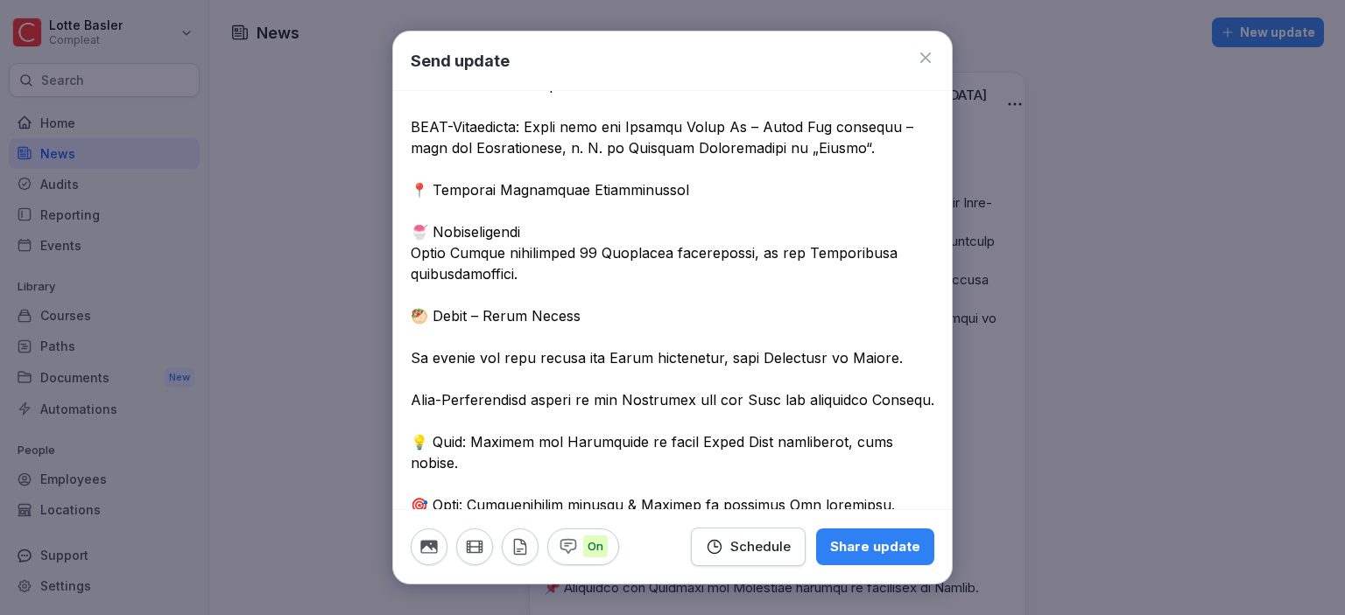
click at [448, 334] on textarea at bounding box center [672, 431] width 523 height 1134
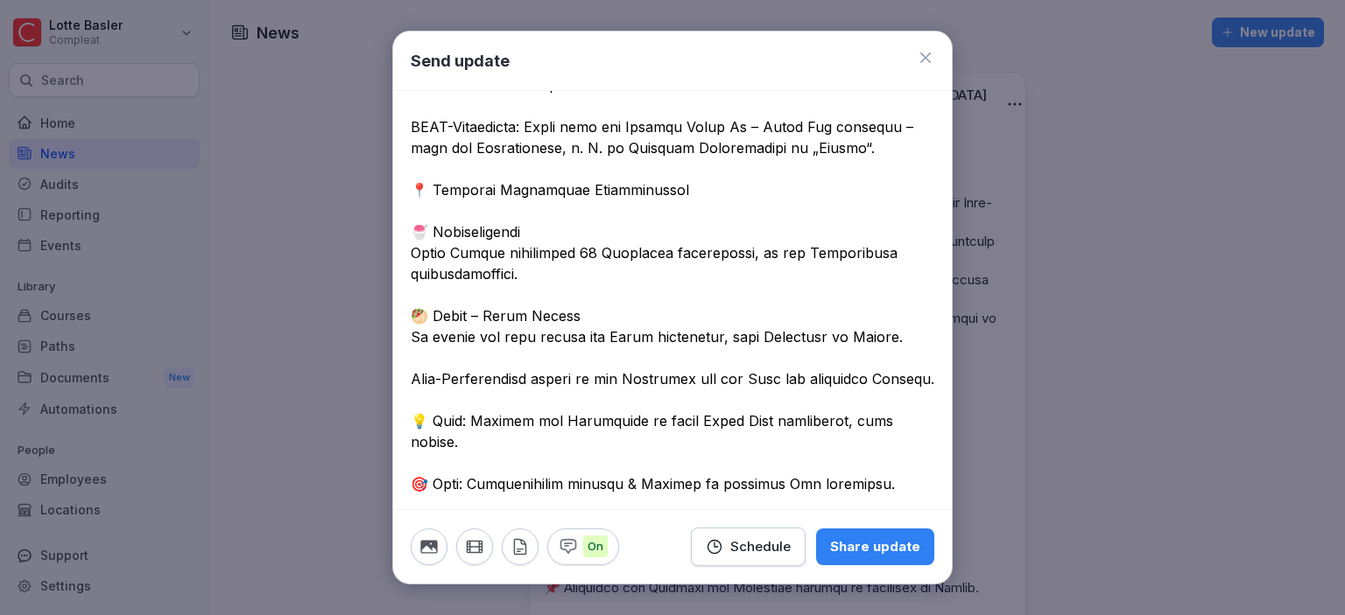
click at [436, 350] on textarea at bounding box center [672, 420] width 523 height 1113
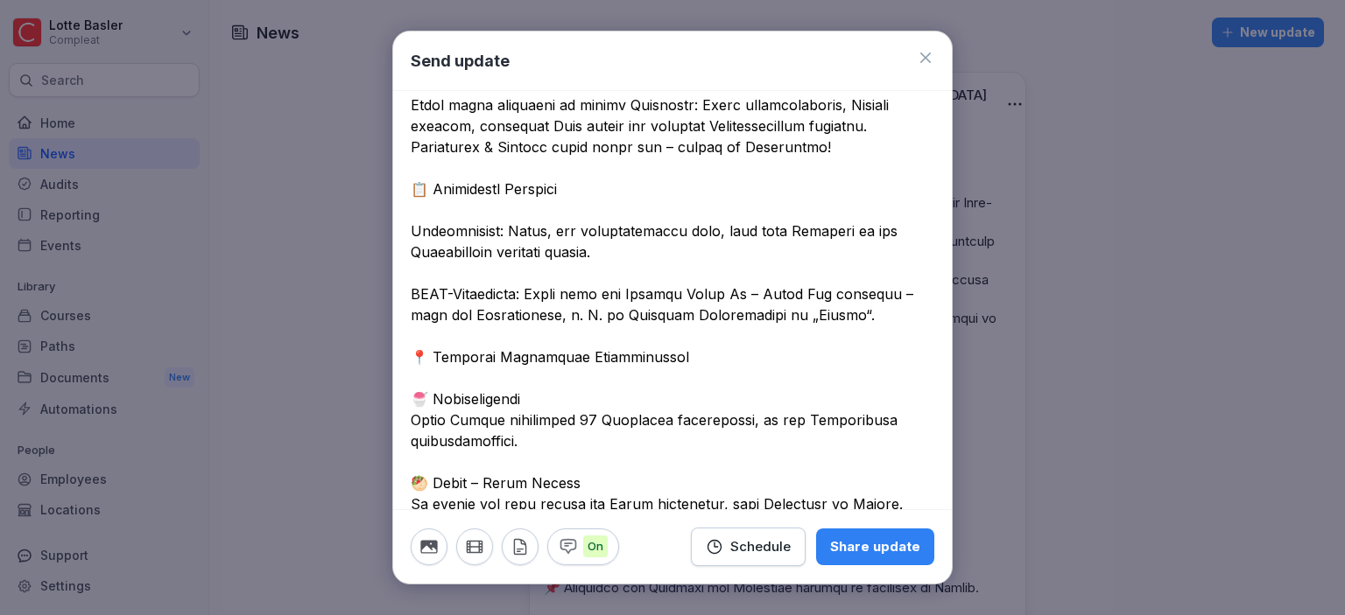
scroll to position [101, 0]
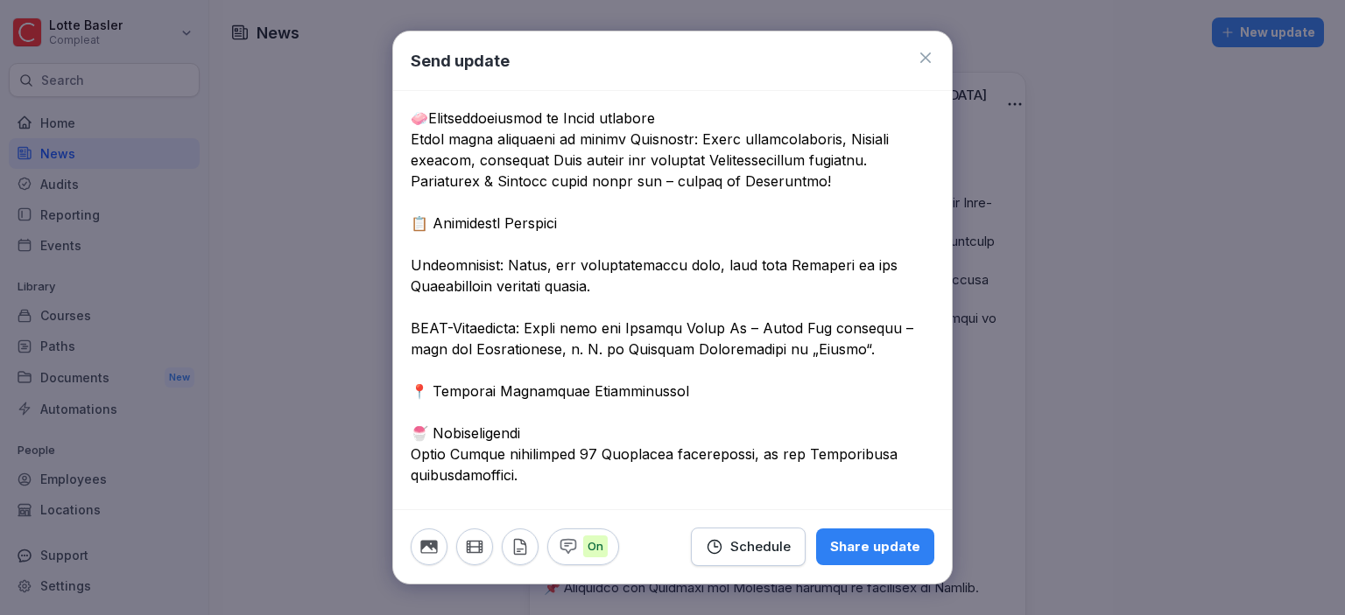
click at [425, 314] on textarea at bounding box center [672, 612] width 523 height 1092
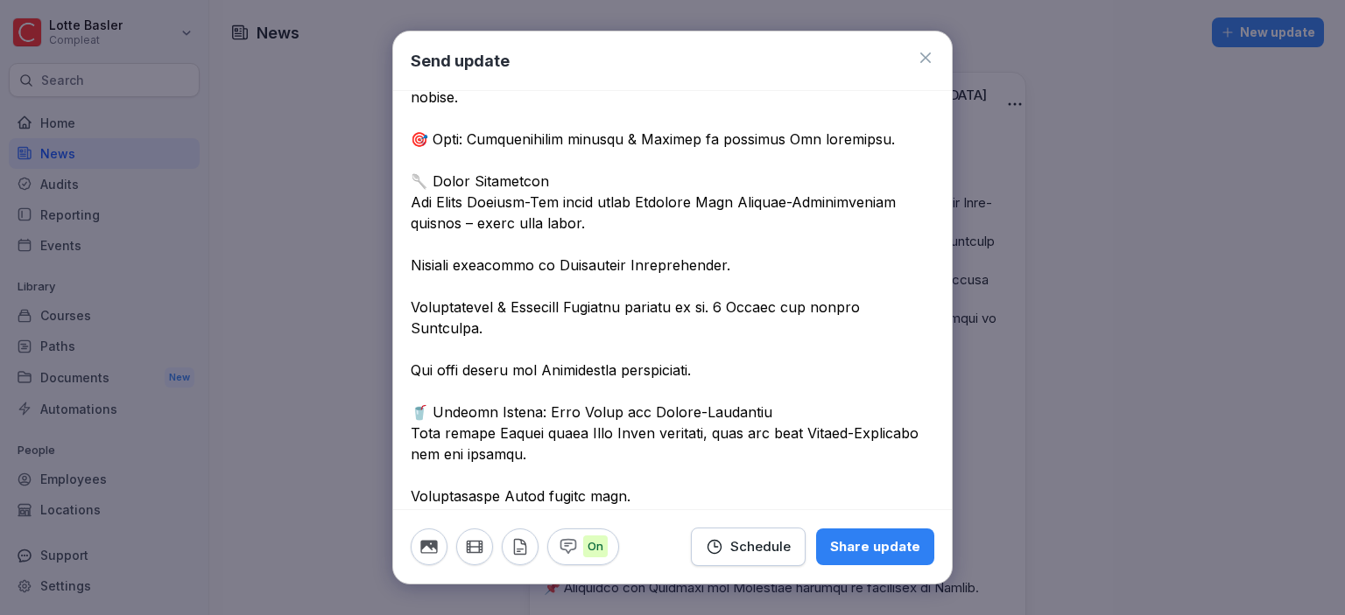
scroll to position [706, 0]
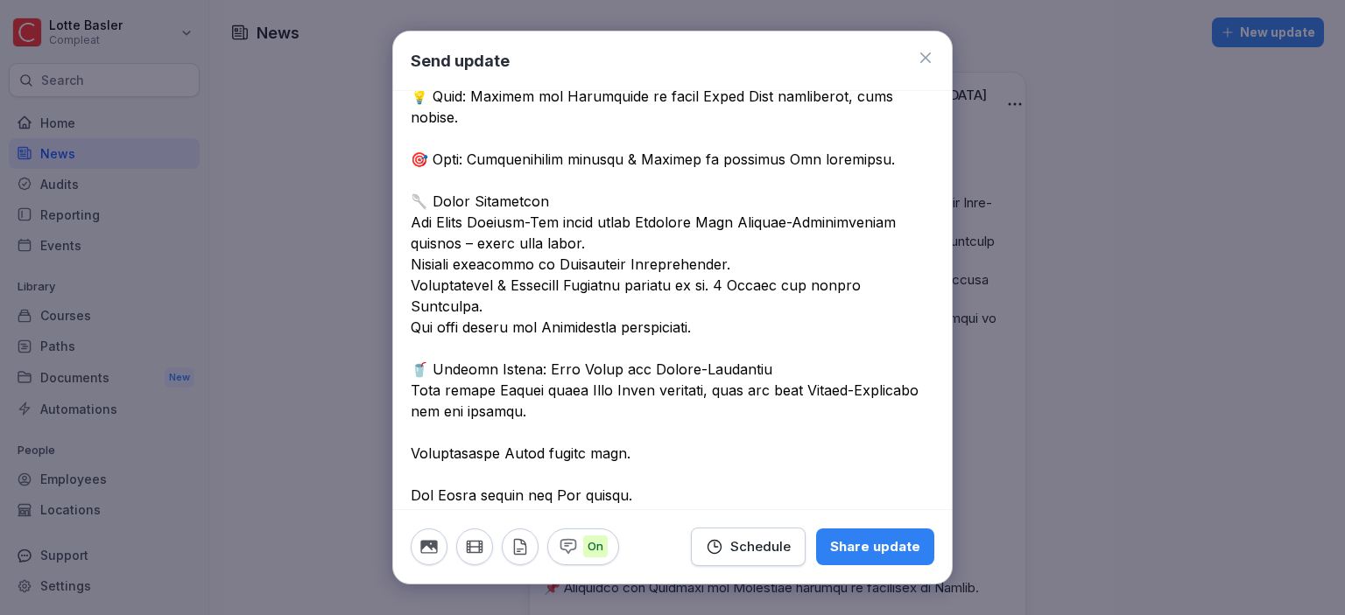
scroll to position [582, 0]
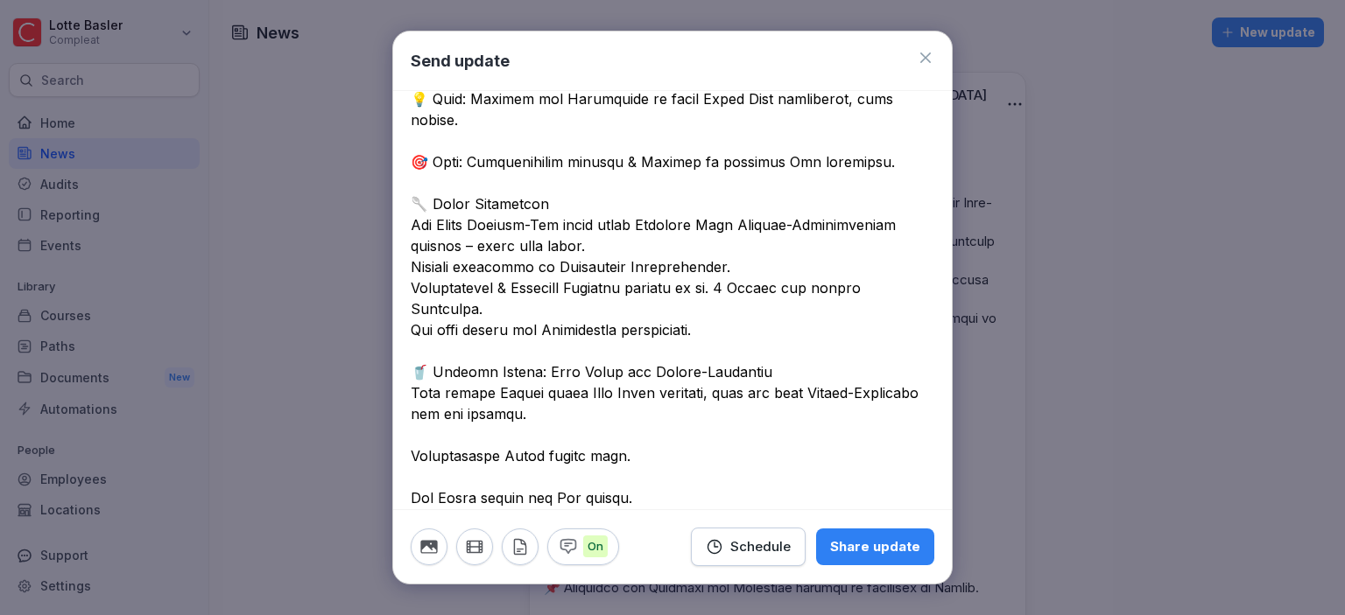
drag, startPoint x: 509, startPoint y: 232, endPoint x: 547, endPoint y: 237, distance: 38.0
click at [547, 237] on textarea at bounding box center [672, 88] width 523 height 1008
click at [589, 236] on textarea at bounding box center [672, 88] width 523 height 1008
click at [541, 263] on textarea at bounding box center [672, 88] width 523 height 1008
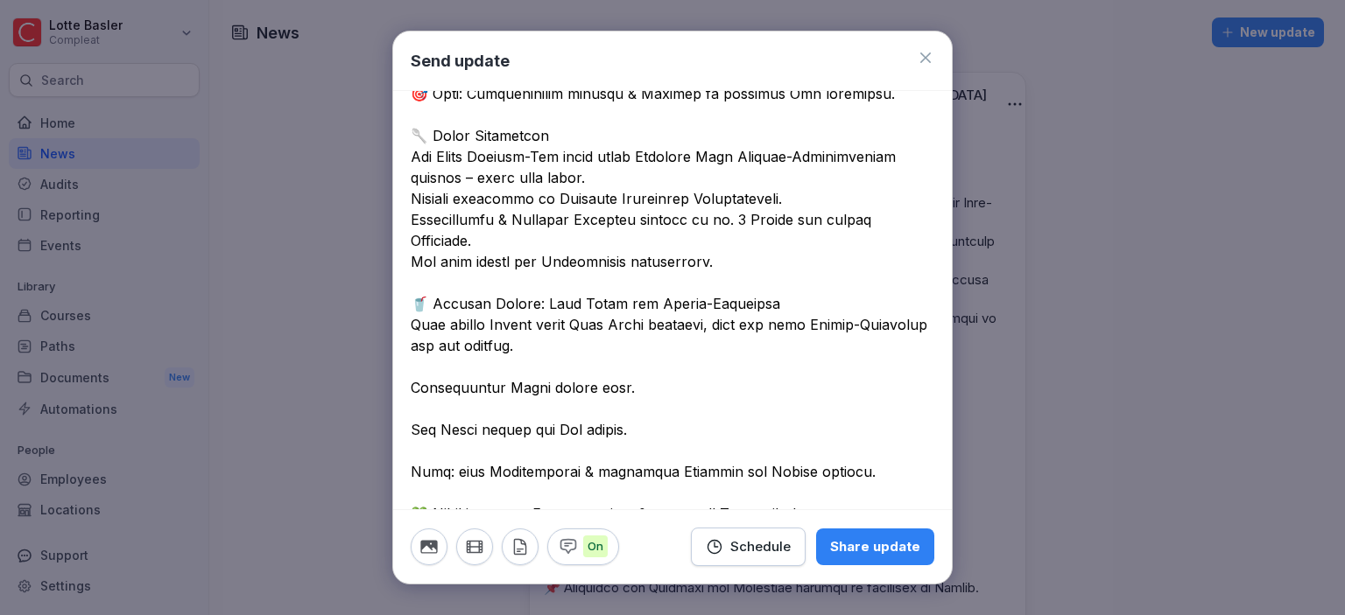
scroll to position [683, 0]
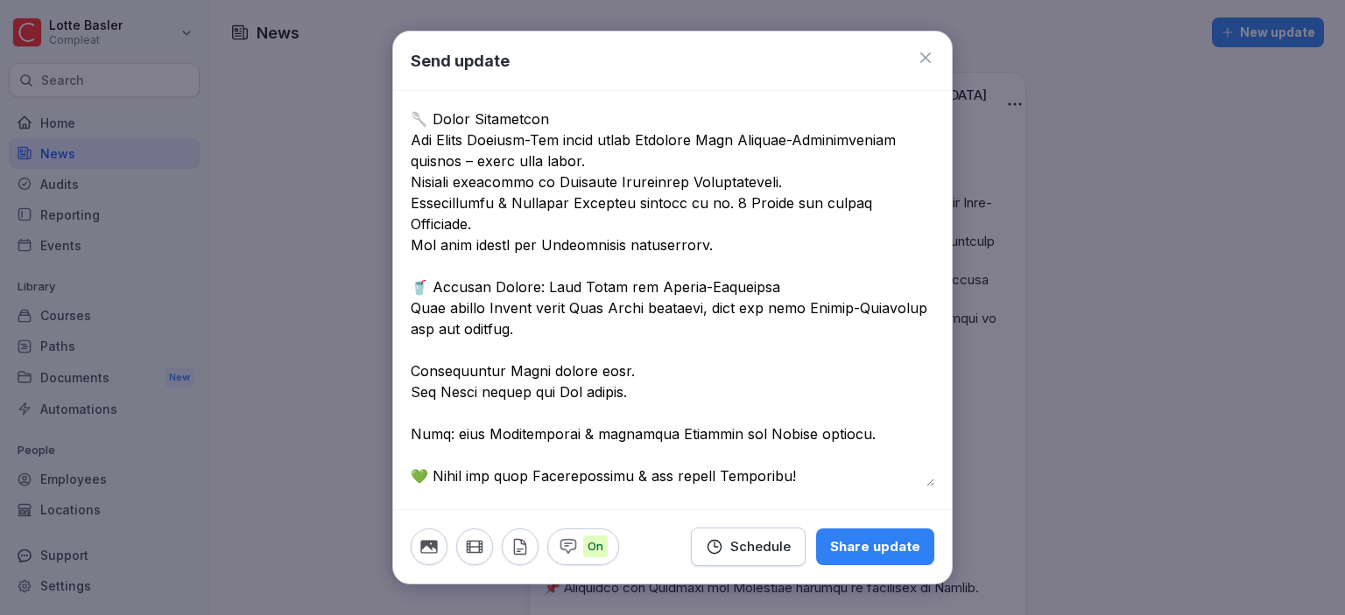
scroll to position [662, 0]
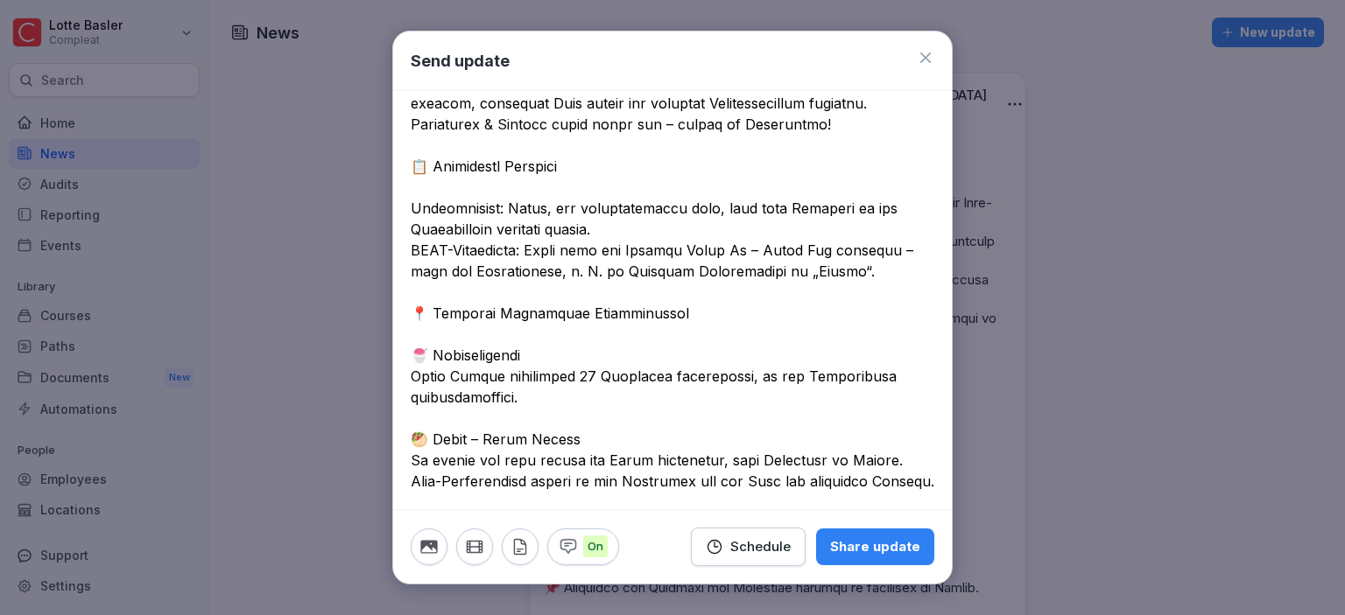
scroll to position [201, 0]
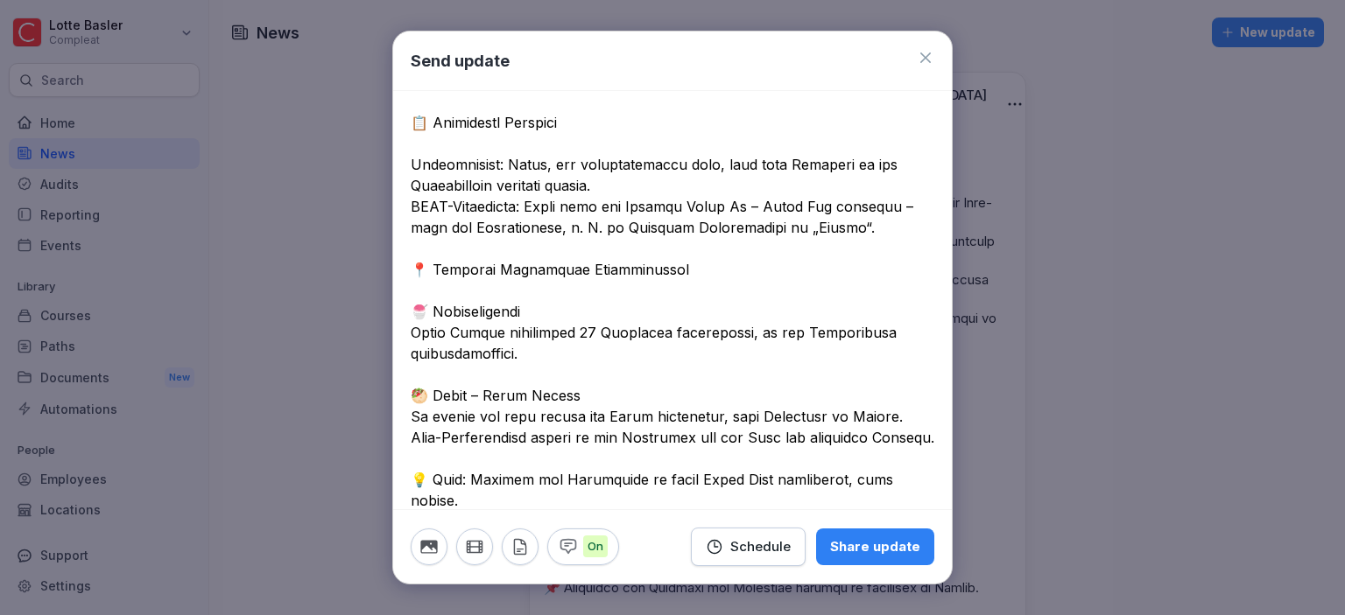
click at [520, 228] on textarea at bounding box center [672, 490] width 523 height 1050
click at [773, 228] on textarea at bounding box center [672, 490] width 523 height 1050
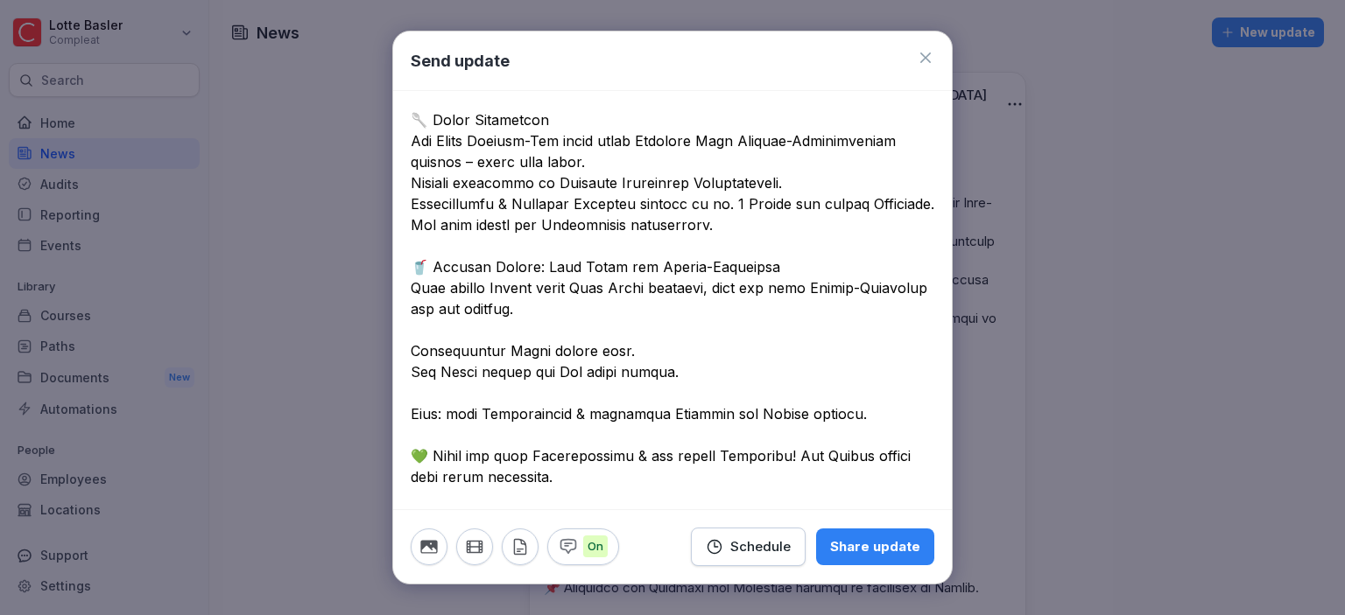
scroll to position [706, 0]
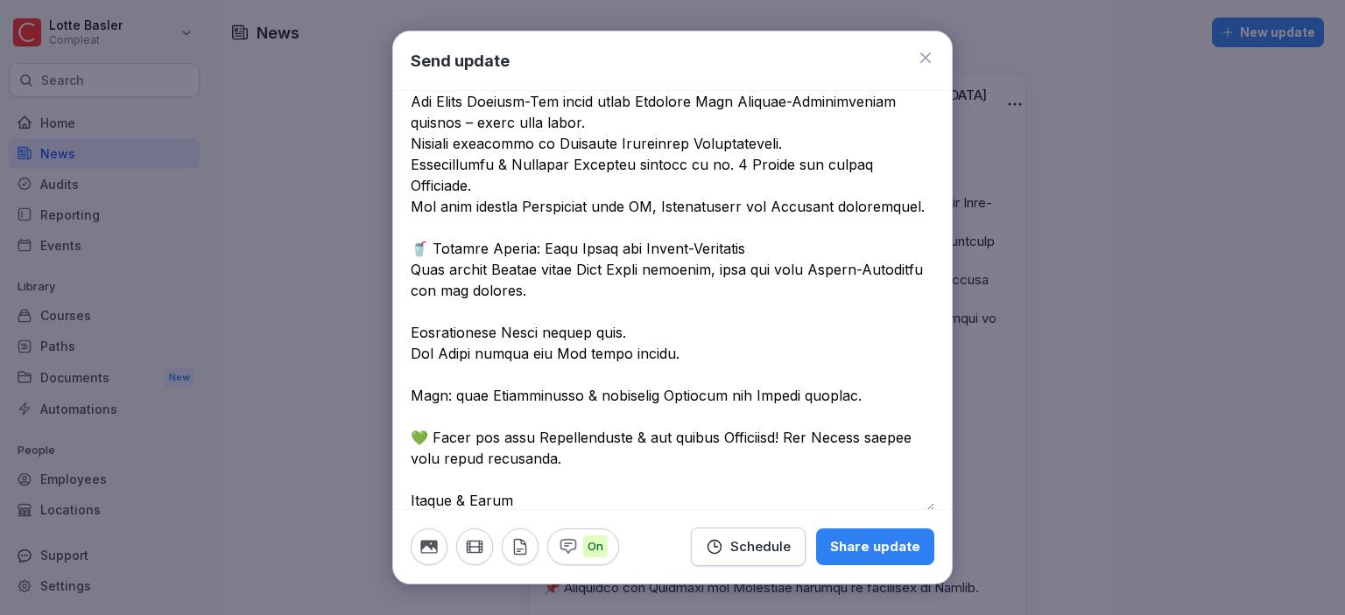
scroll to position [725, 0]
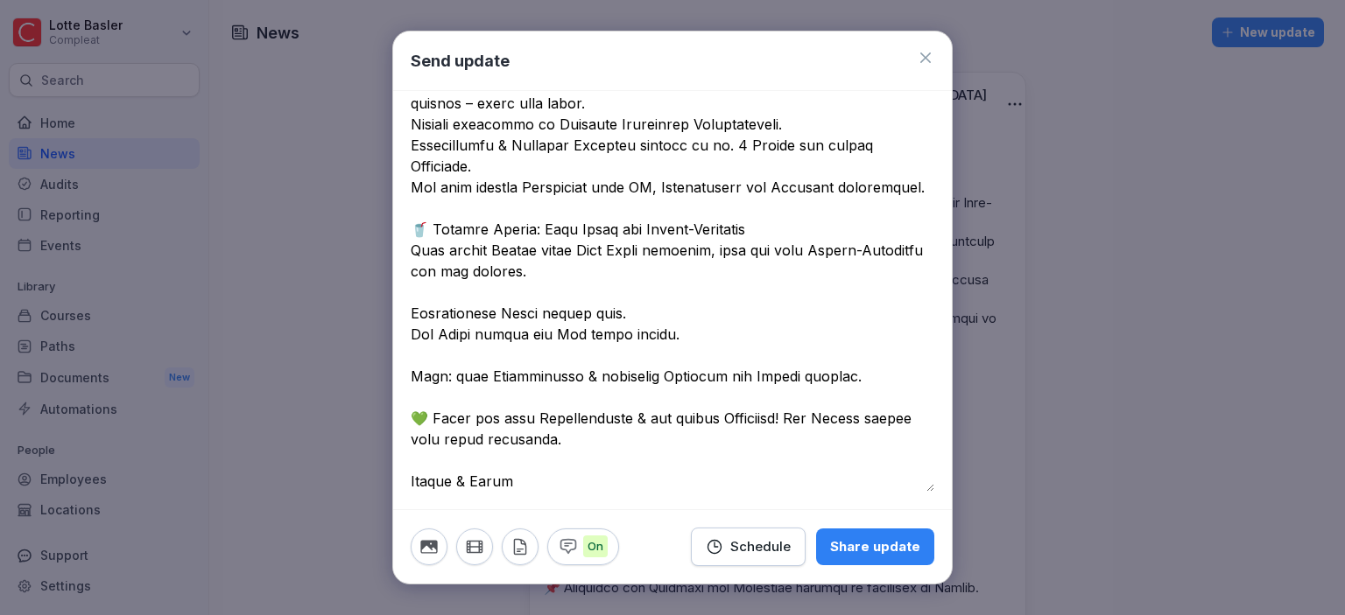
drag, startPoint x: 615, startPoint y: 271, endPoint x: 408, endPoint y: 247, distance: 208.0
drag, startPoint x: 600, startPoint y: 286, endPoint x: 409, endPoint y: 242, distance: 195.8
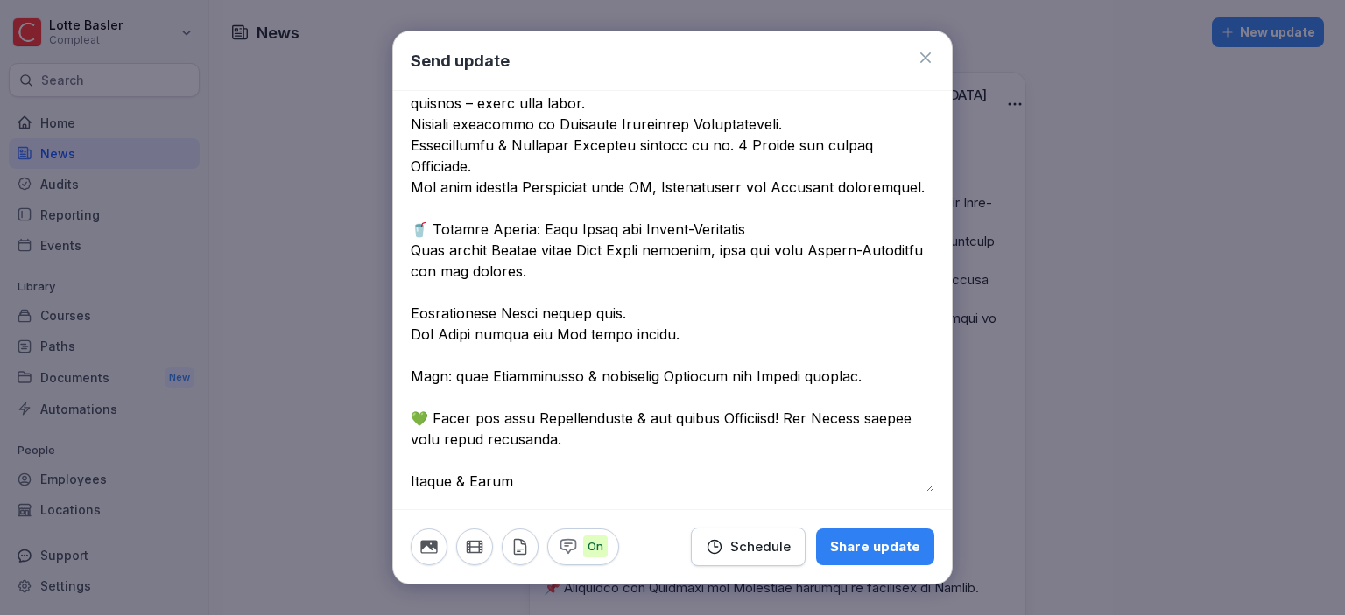
paste textarea
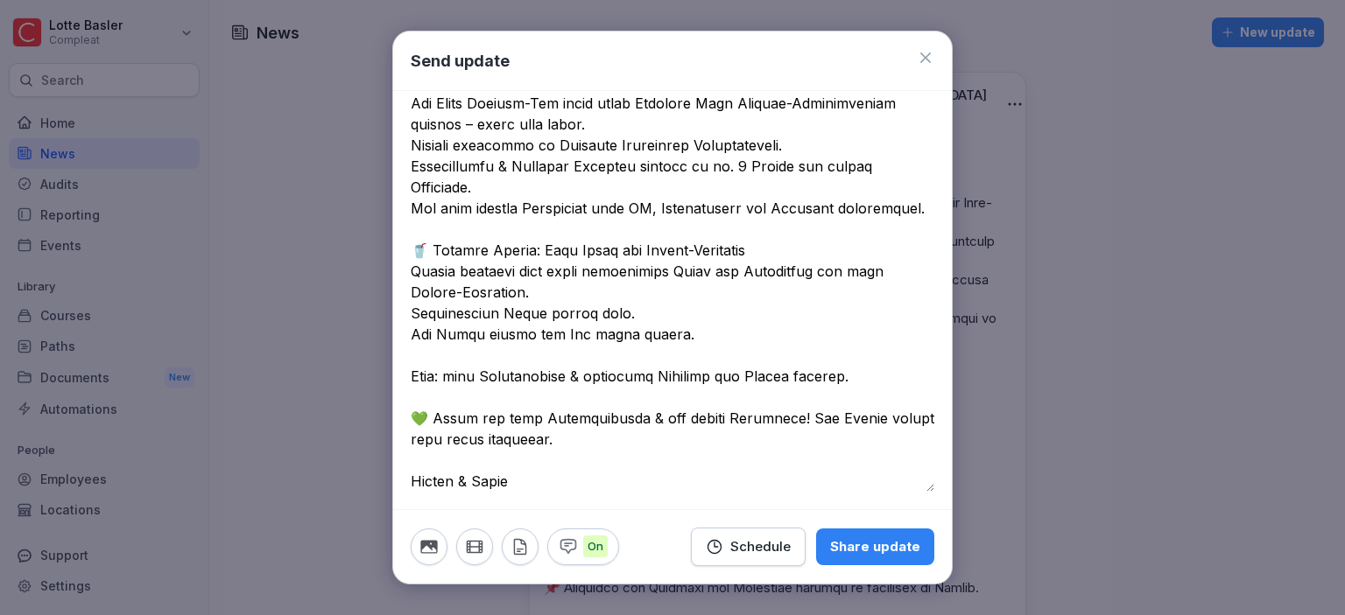
type textarea "**********"
click at [860, 550] on div "Share update" at bounding box center [875, 546] width 90 height 19
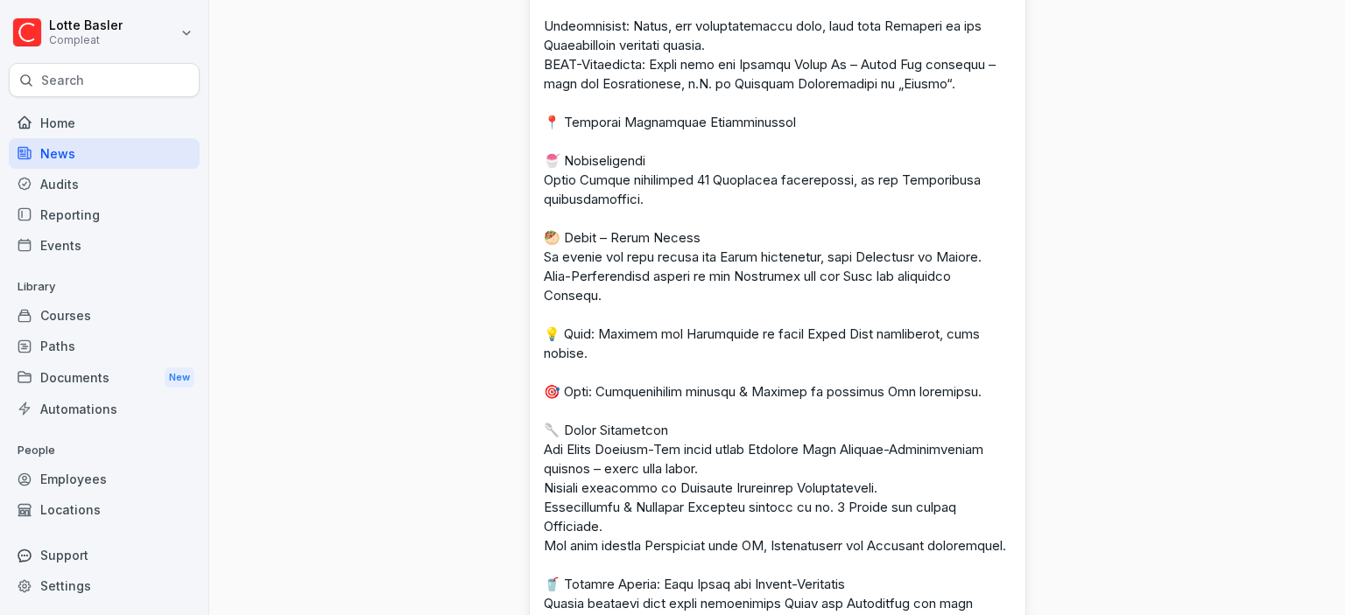
scroll to position [0, 0]
